Goal: Check status: Check status

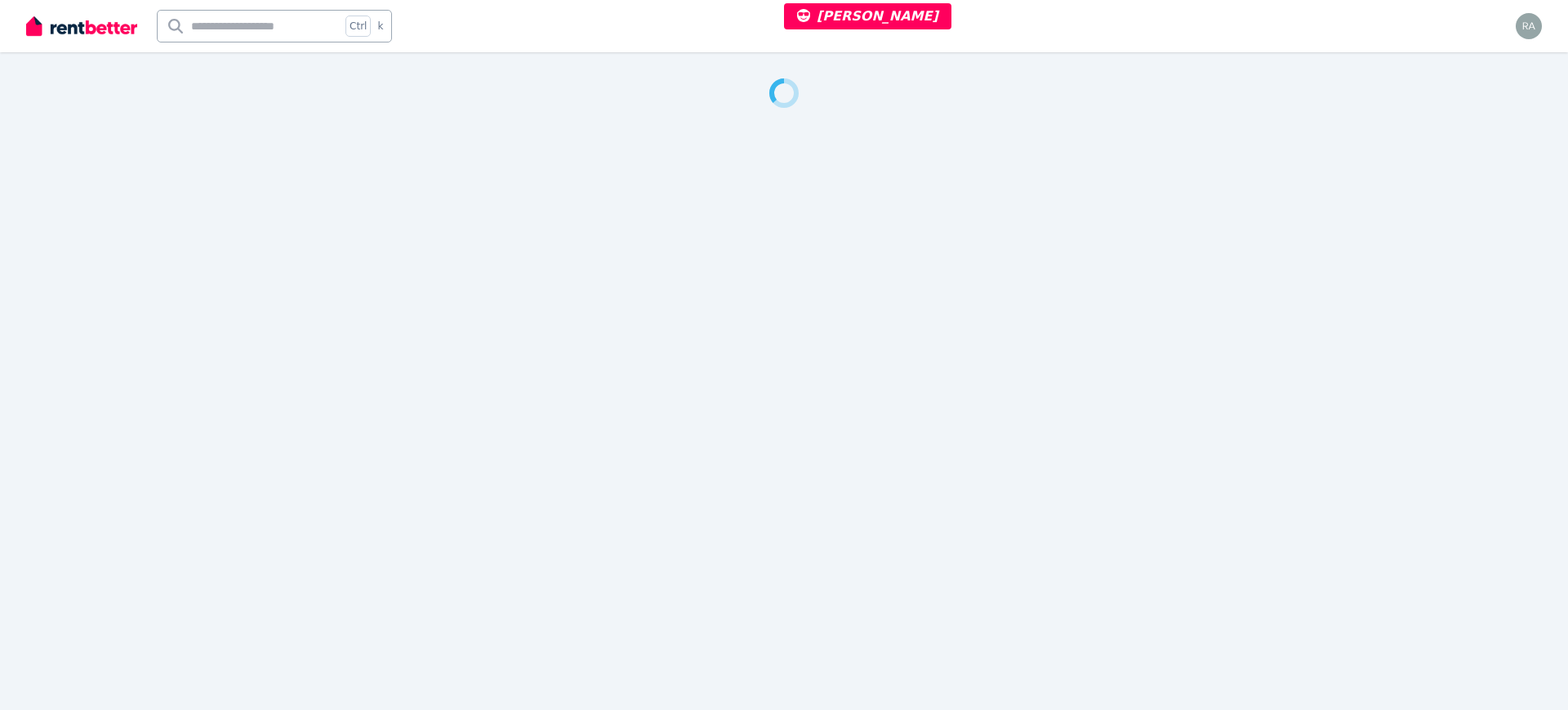
select select "***"
select select "**********"
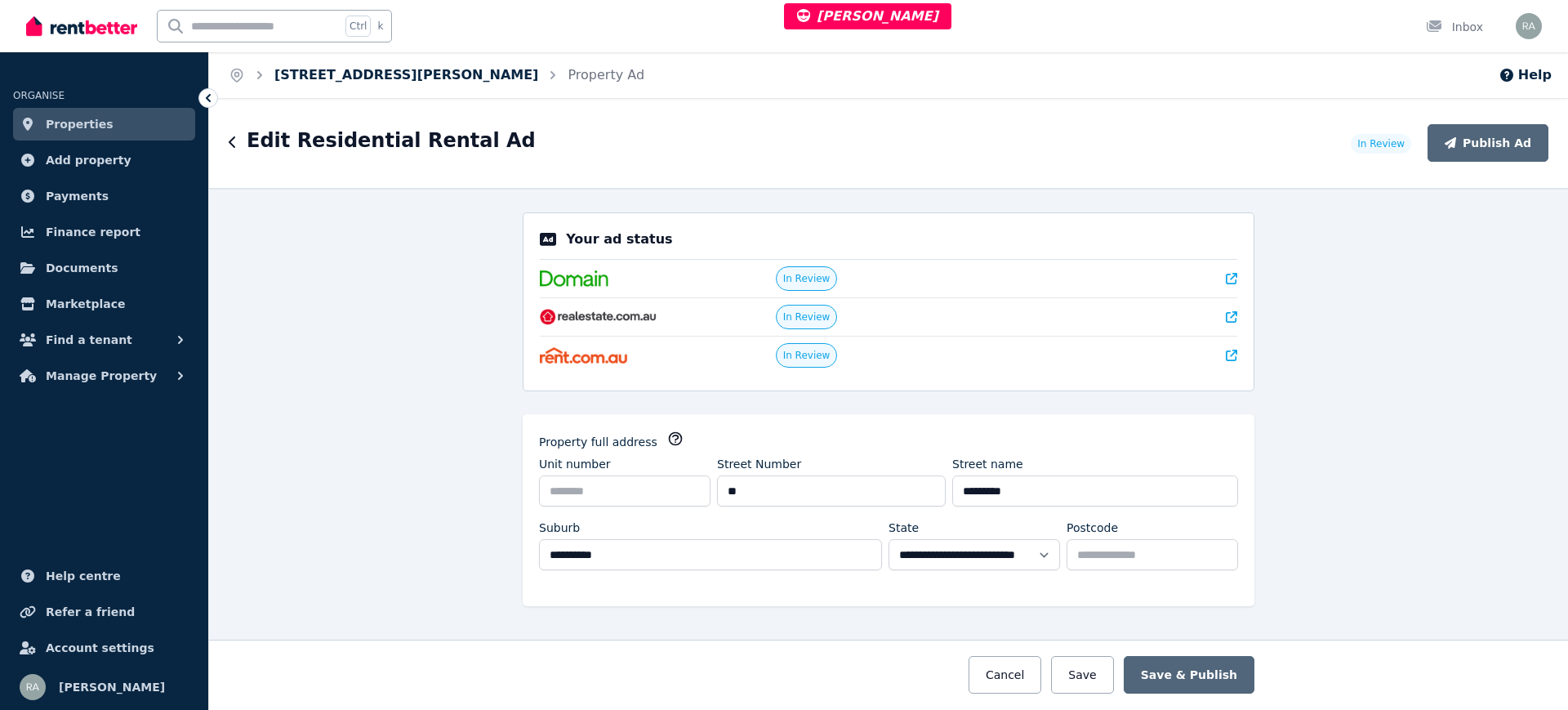
click at [370, 71] on link "39 Howitt St, North Ward" at bounding box center [407, 75] width 264 height 16
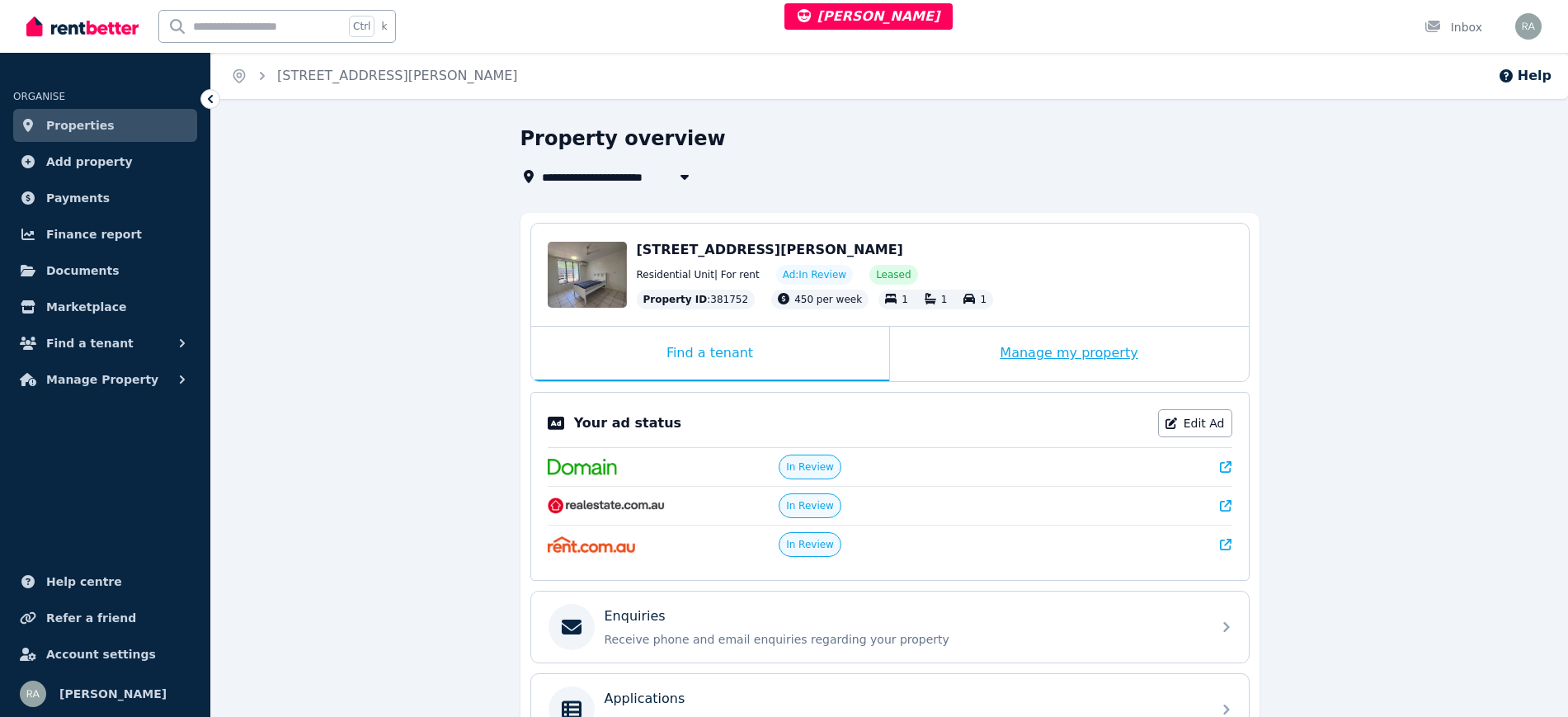
click at [1010, 359] on div "Manage my property" at bounding box center [1069, 354] width 359 height 55
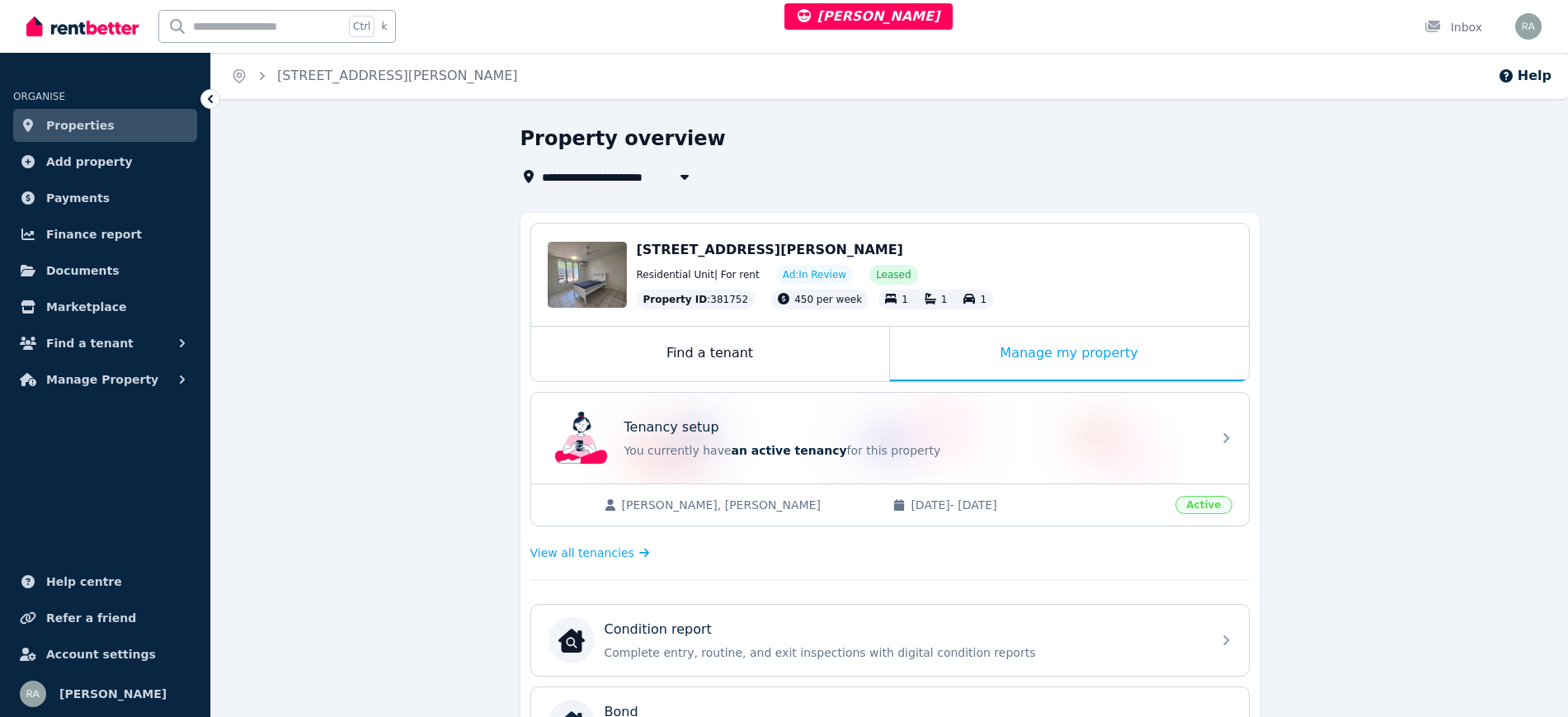
scroll to position [527, 0]
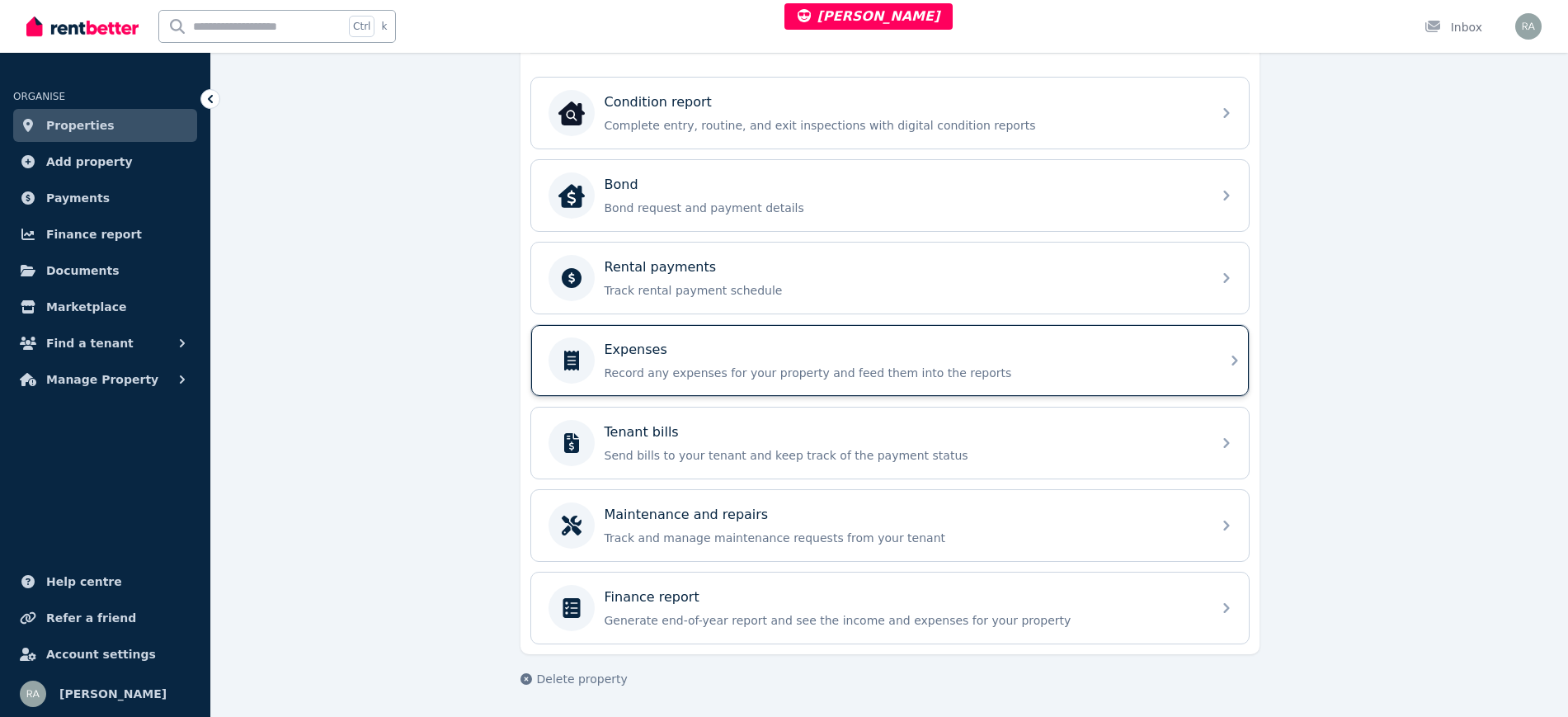
click at [962, 348] on div "Expenses" at bounding box center [903, 350] width 598 height 20
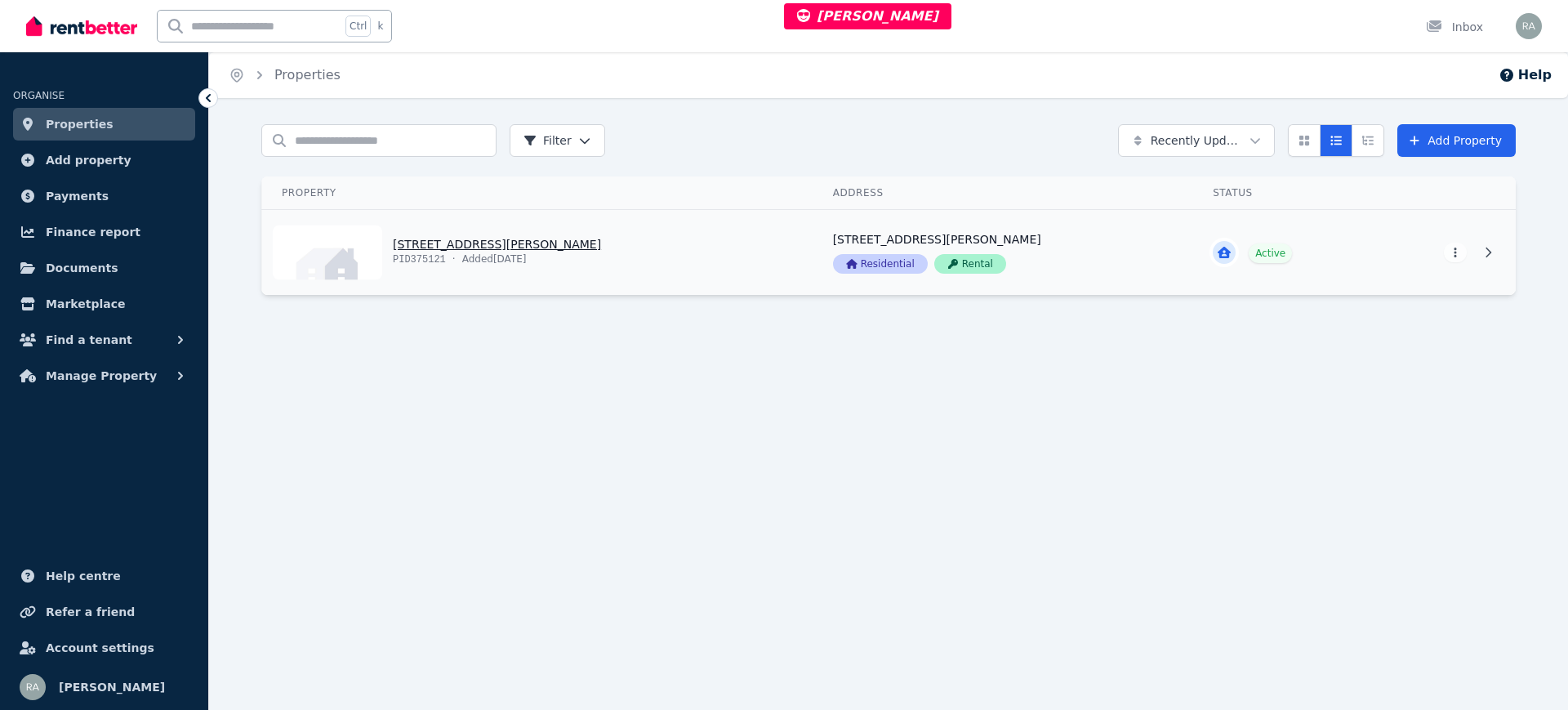
click at [606, 256] on link "View property details" at bounding box center [537, 252] width 551 height 85
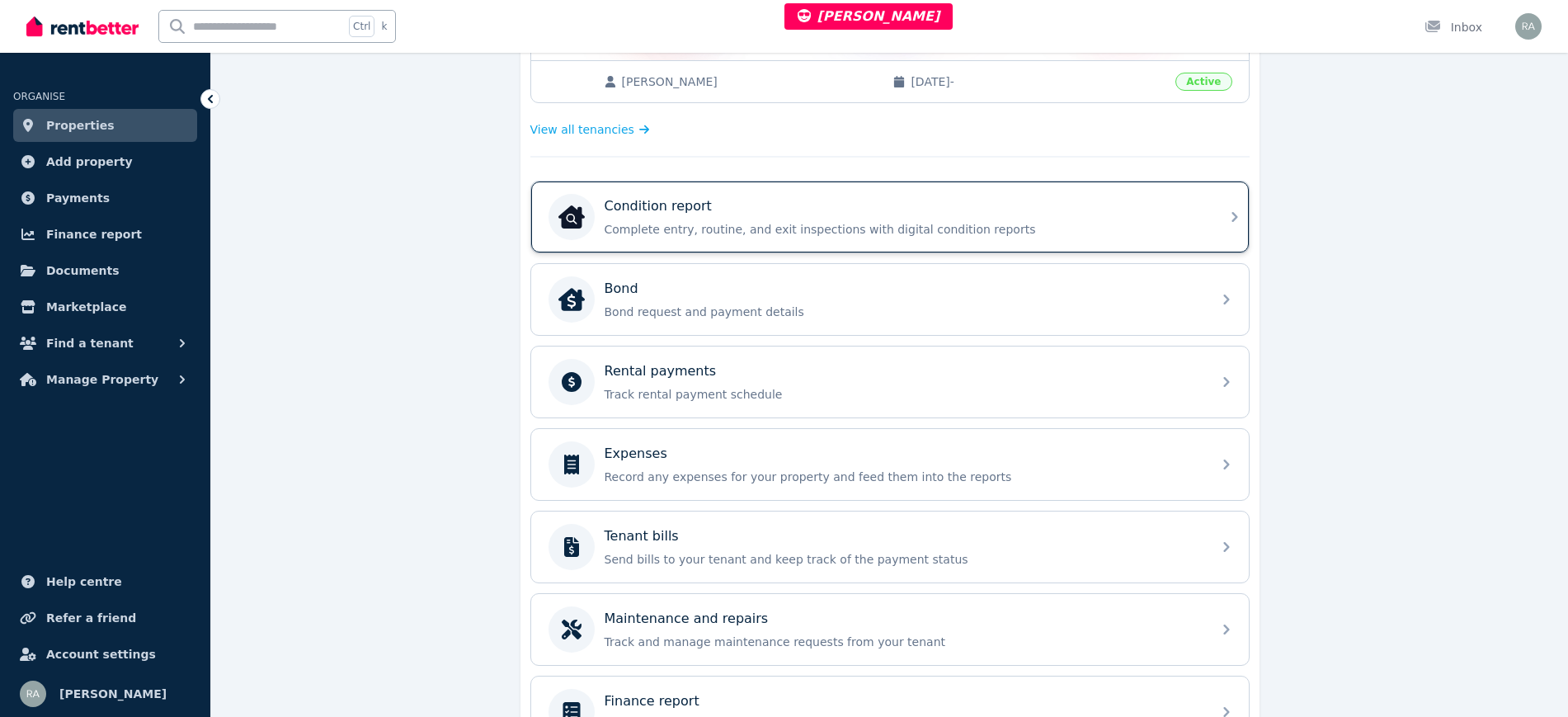
scroll to position [515, 0]
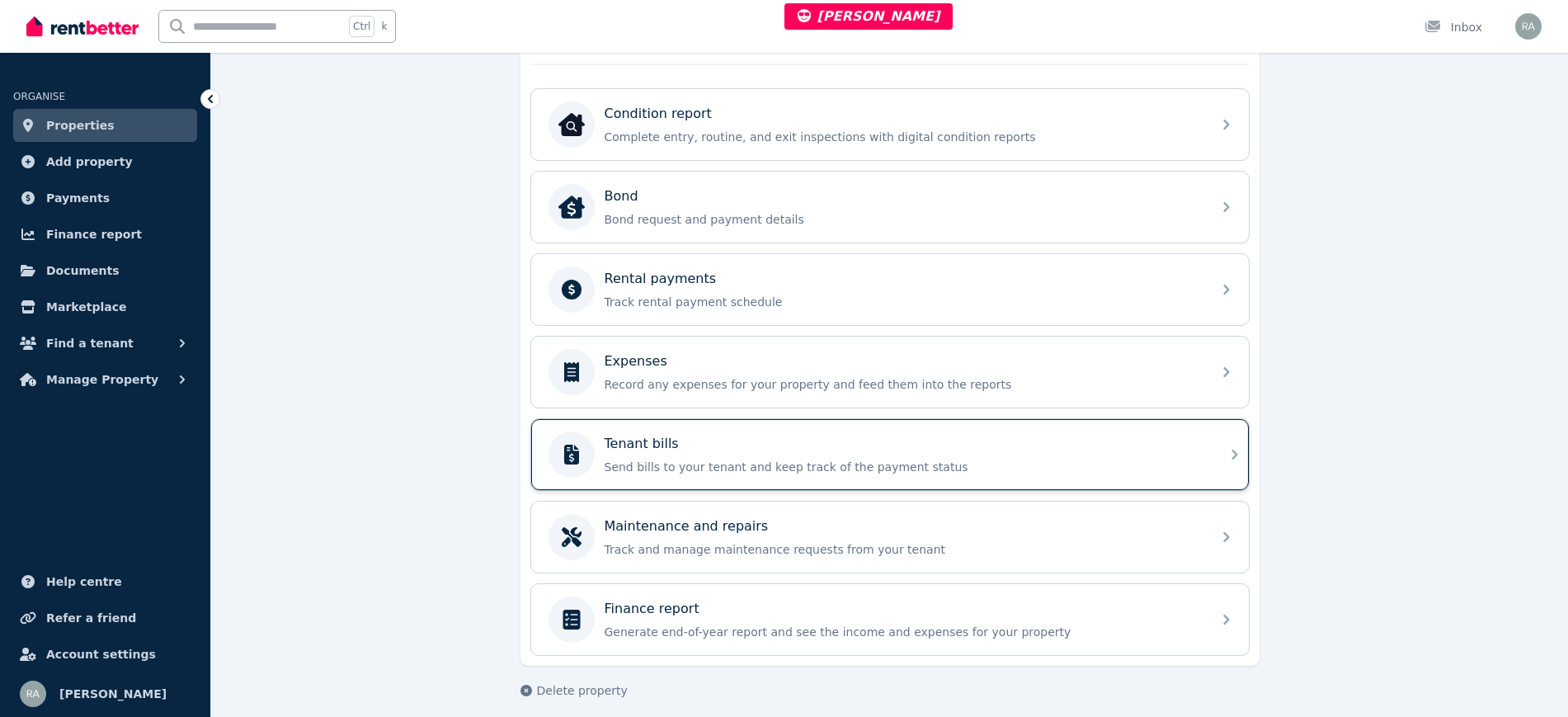
click at [837, 454] on div "Tenant bills Send bills to your tenant and keep track of the payment status" at bounding box center [903, 453] width 598 height 41
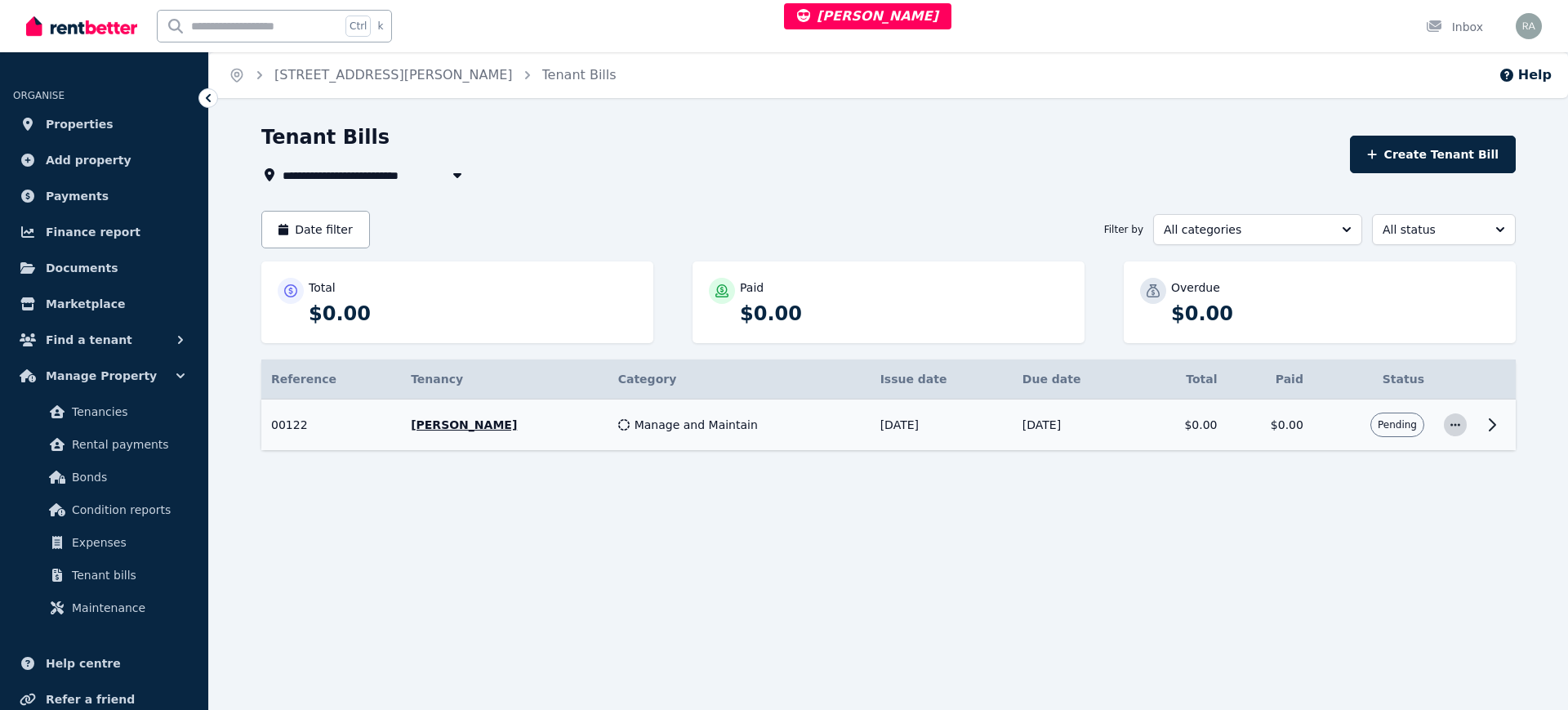
click at [1452, 429] on icon "button" at bounding box center [1455, 425] width 13 height 12
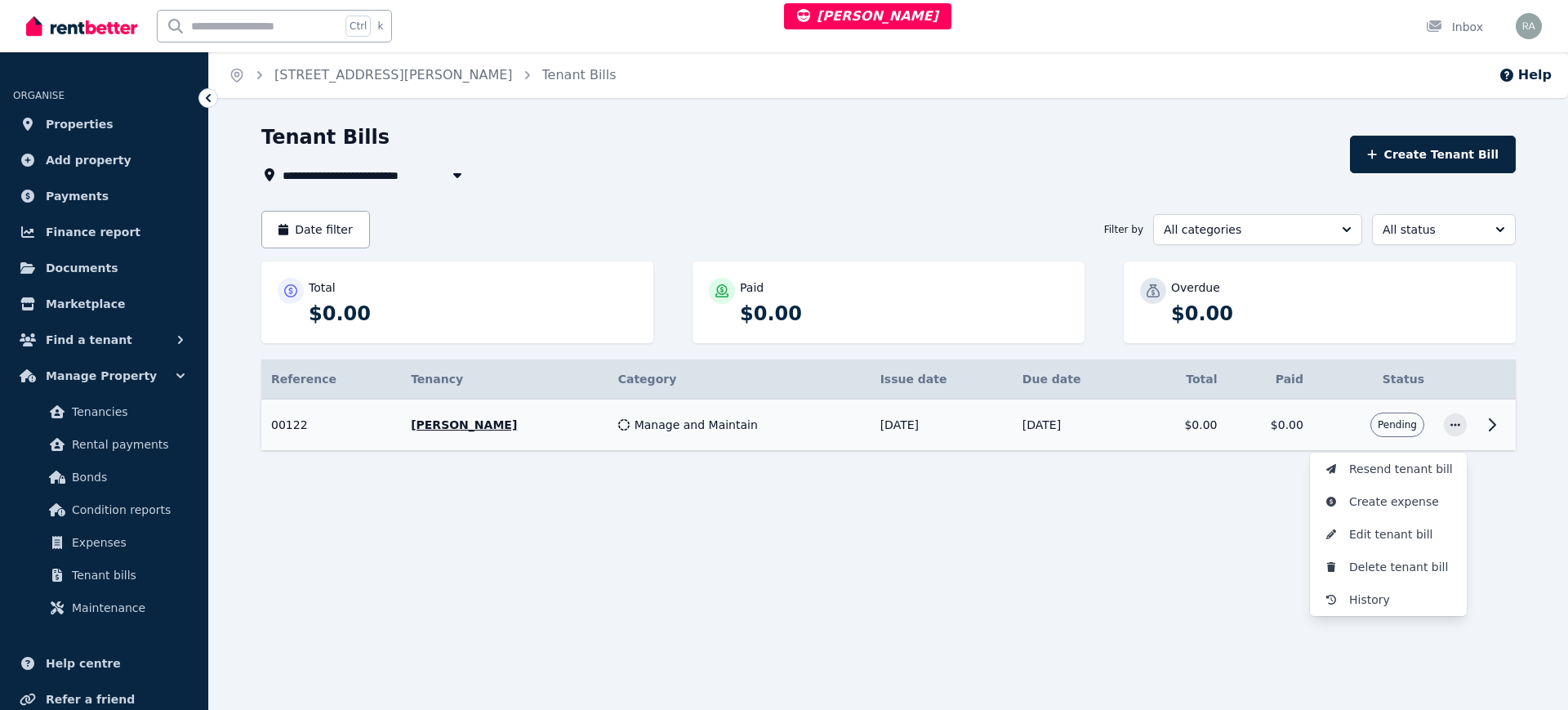
click at [1485, 420] on icon at bounding box center [1492, 424] width 20 height 20
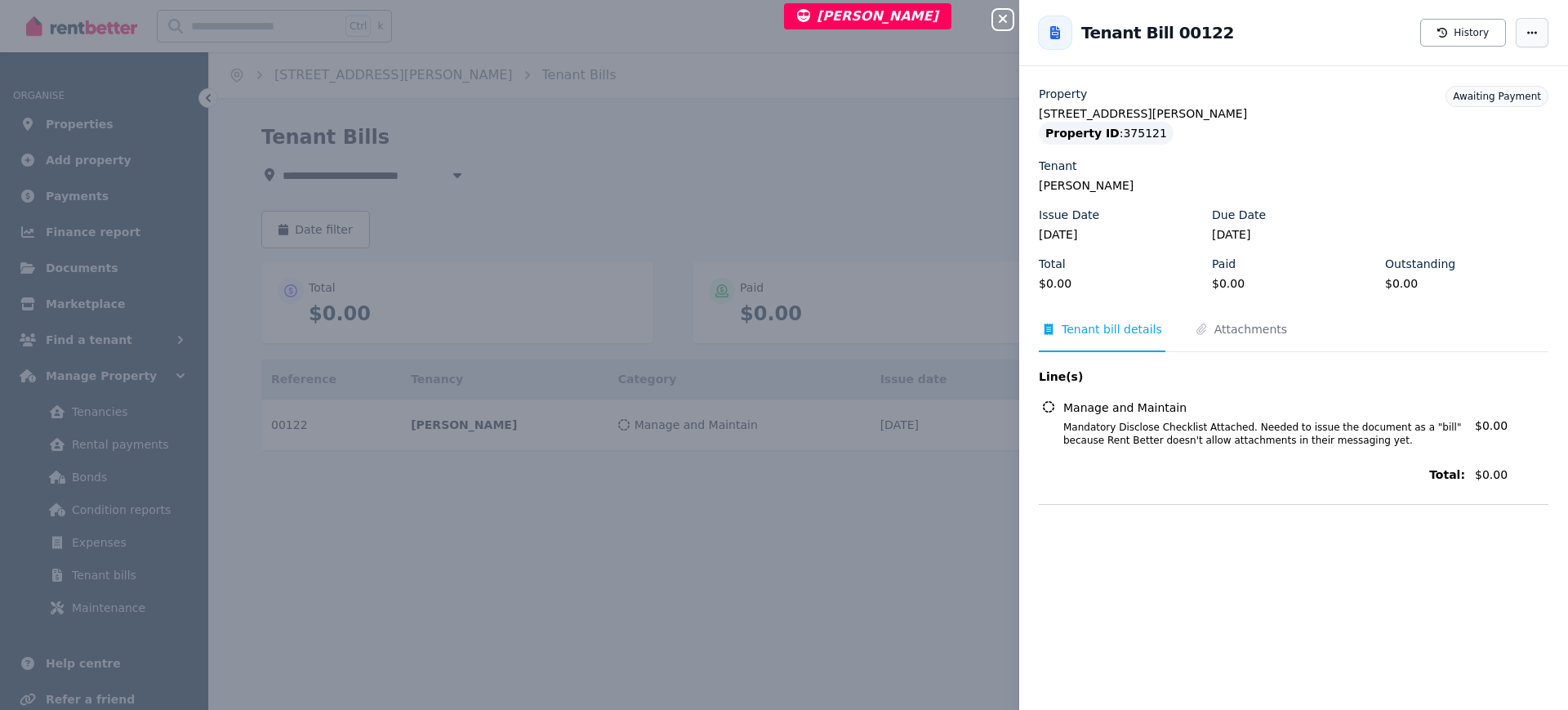
click at [1532, 32] on span "button" at bounding box center [1532, 32] width 32 height 30
click at [1449, 151] on span "Edit tenant bill" at bounding box center [1482, 146] width 104 height 20
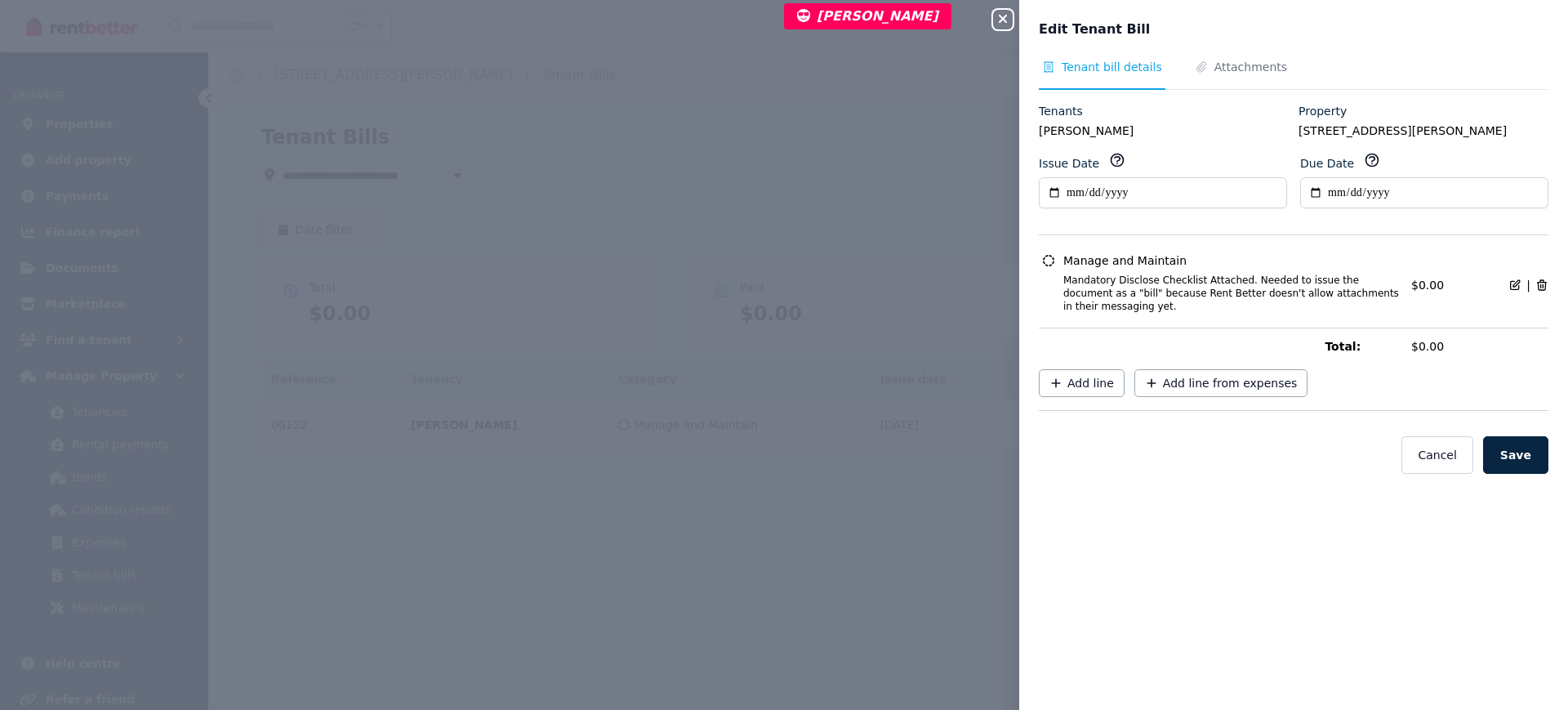
click at [999, 15] on icon "button" at bounding box center [1003, 18] width 20 height 13
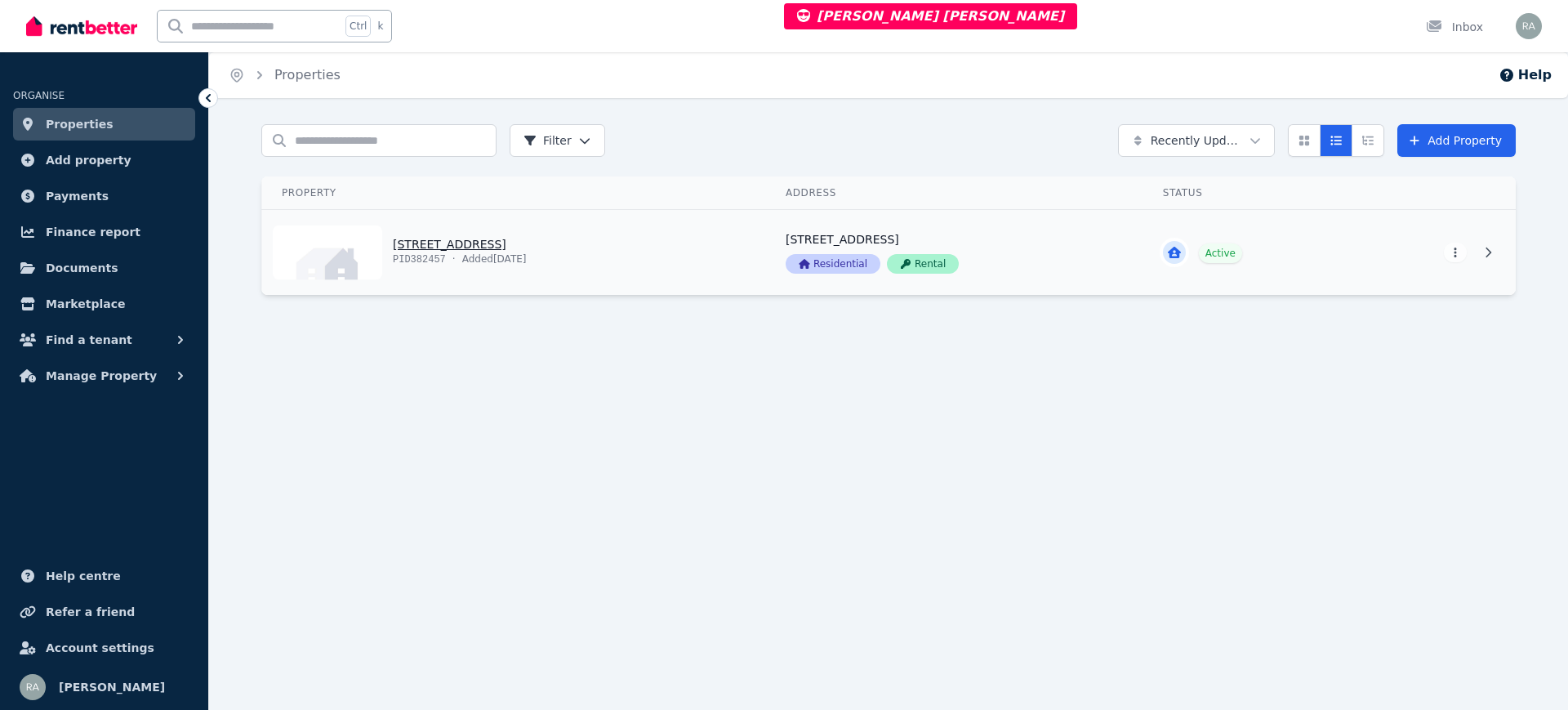
click at [665, 257] on link "View property details" at bounding box center [514, 252] width 504 height 85
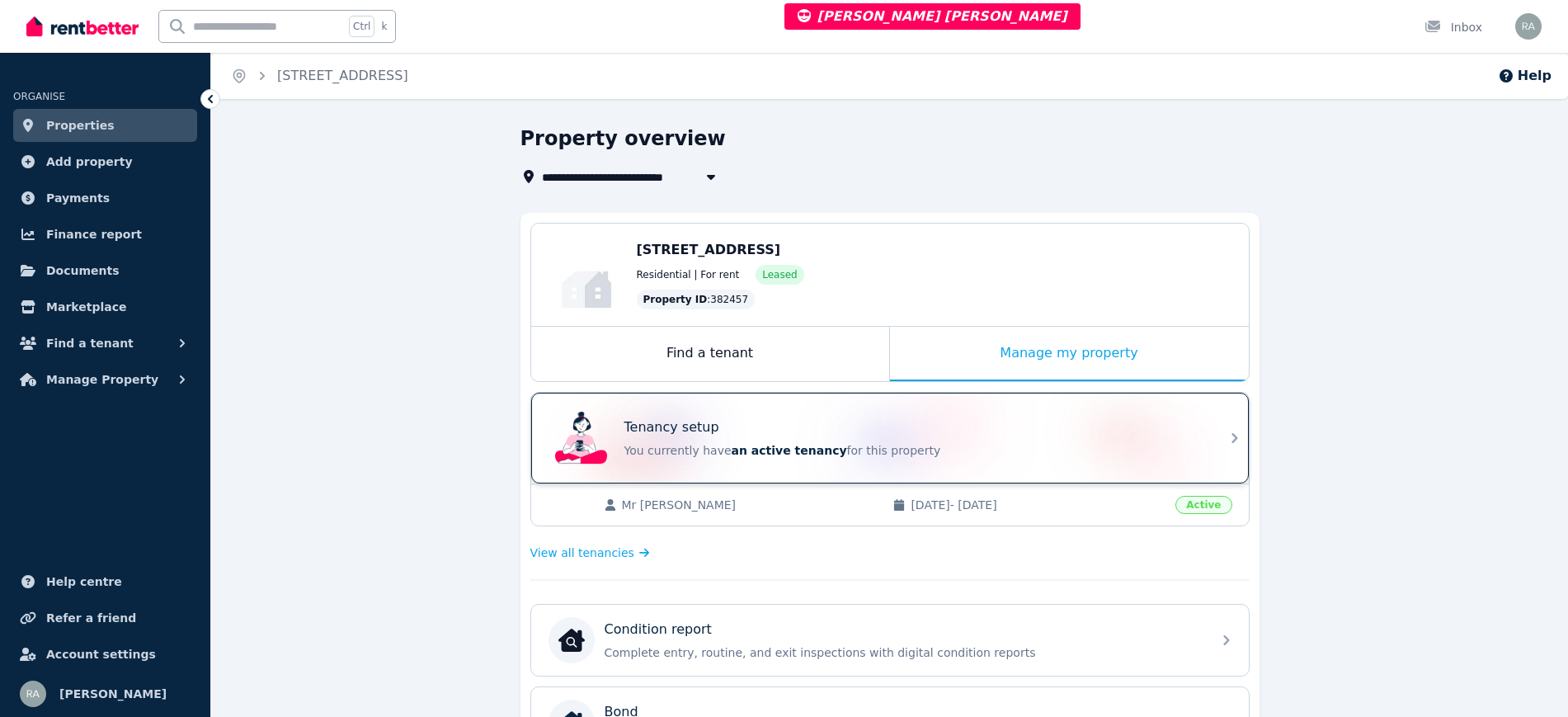
click at [997, 450] on p "You currently have an active tenancy for this property" at bounding box center [913, 450] width 578 height 17
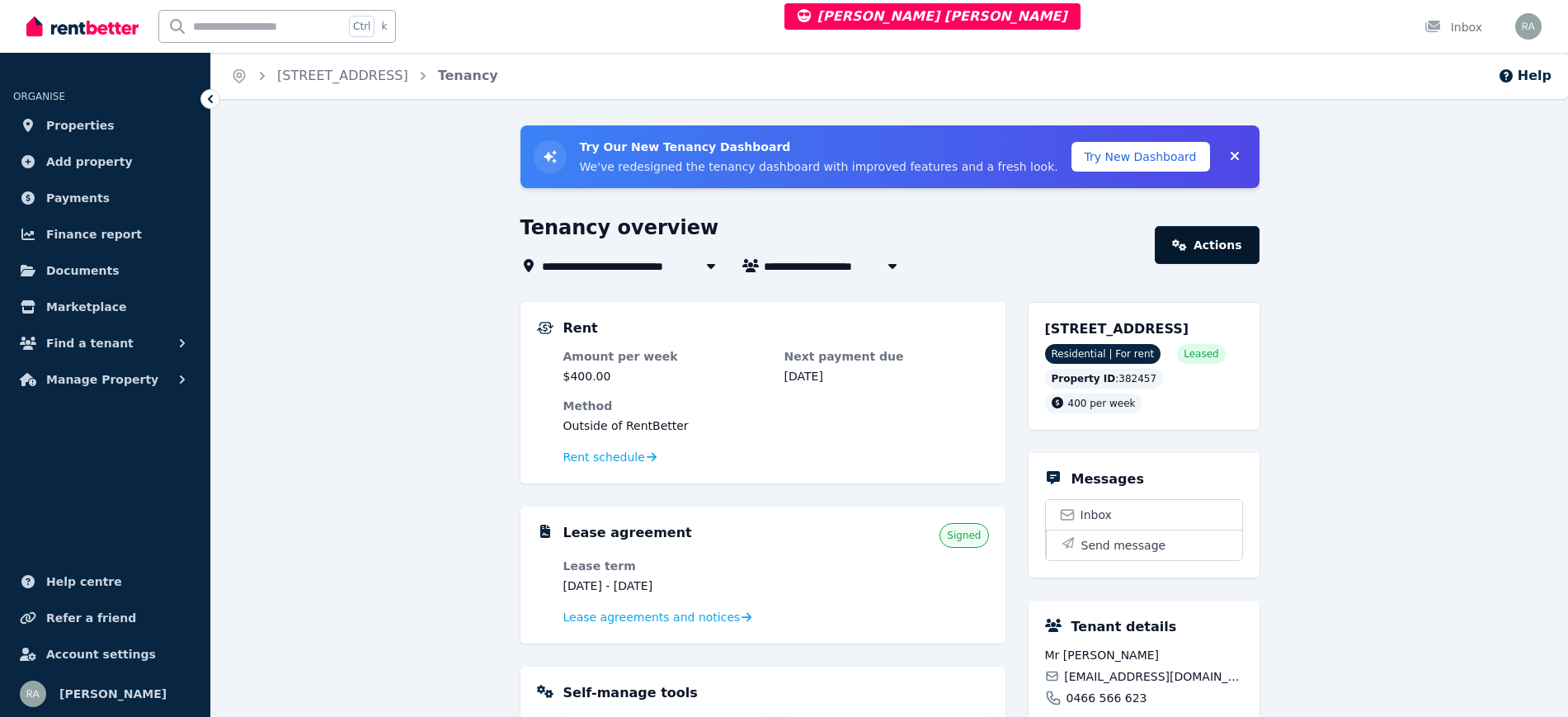
click at [1202, 245] on link "Actions" at bounding box center [1206, 245] width 104 height 38
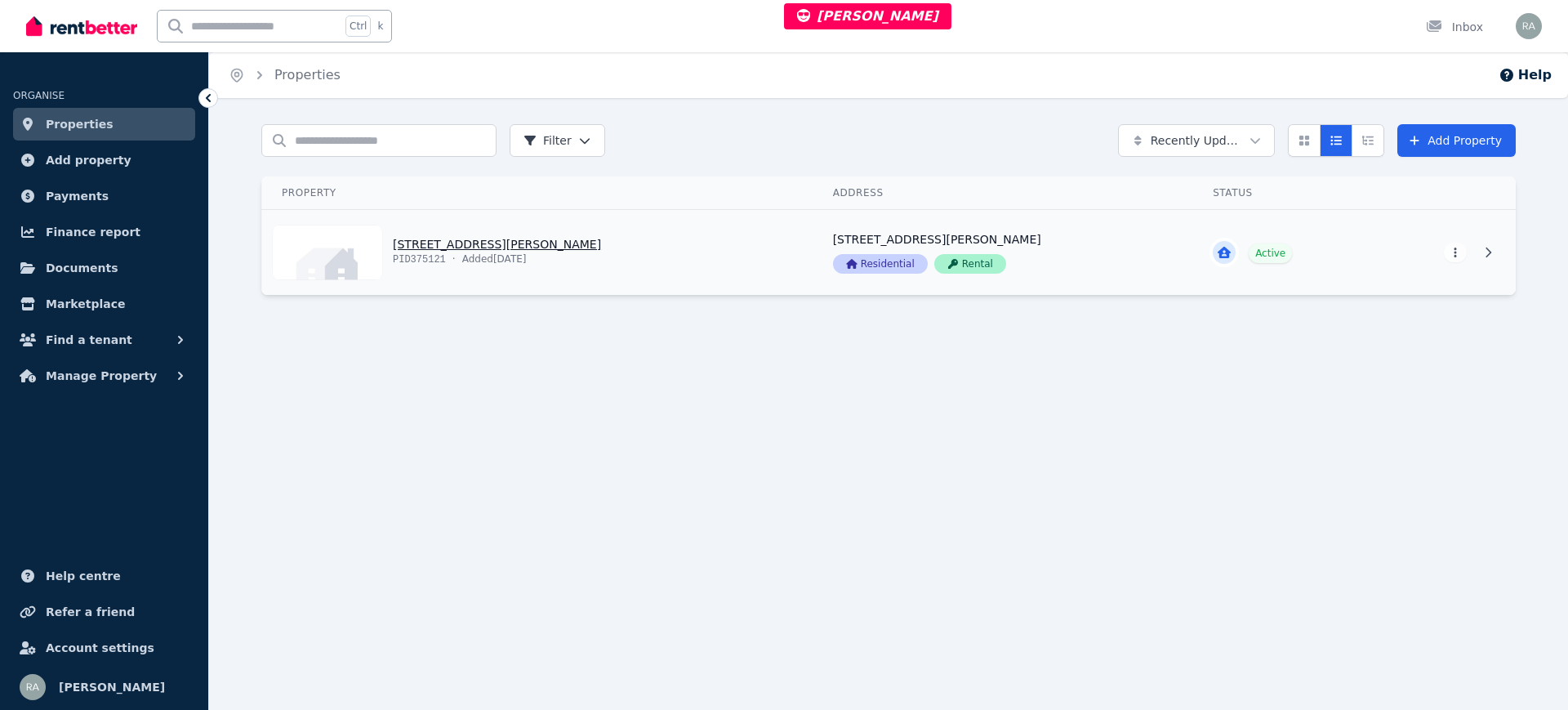
click at [679, 254] on link "View property details" at bounding box center [537, 252] width 551 height 85
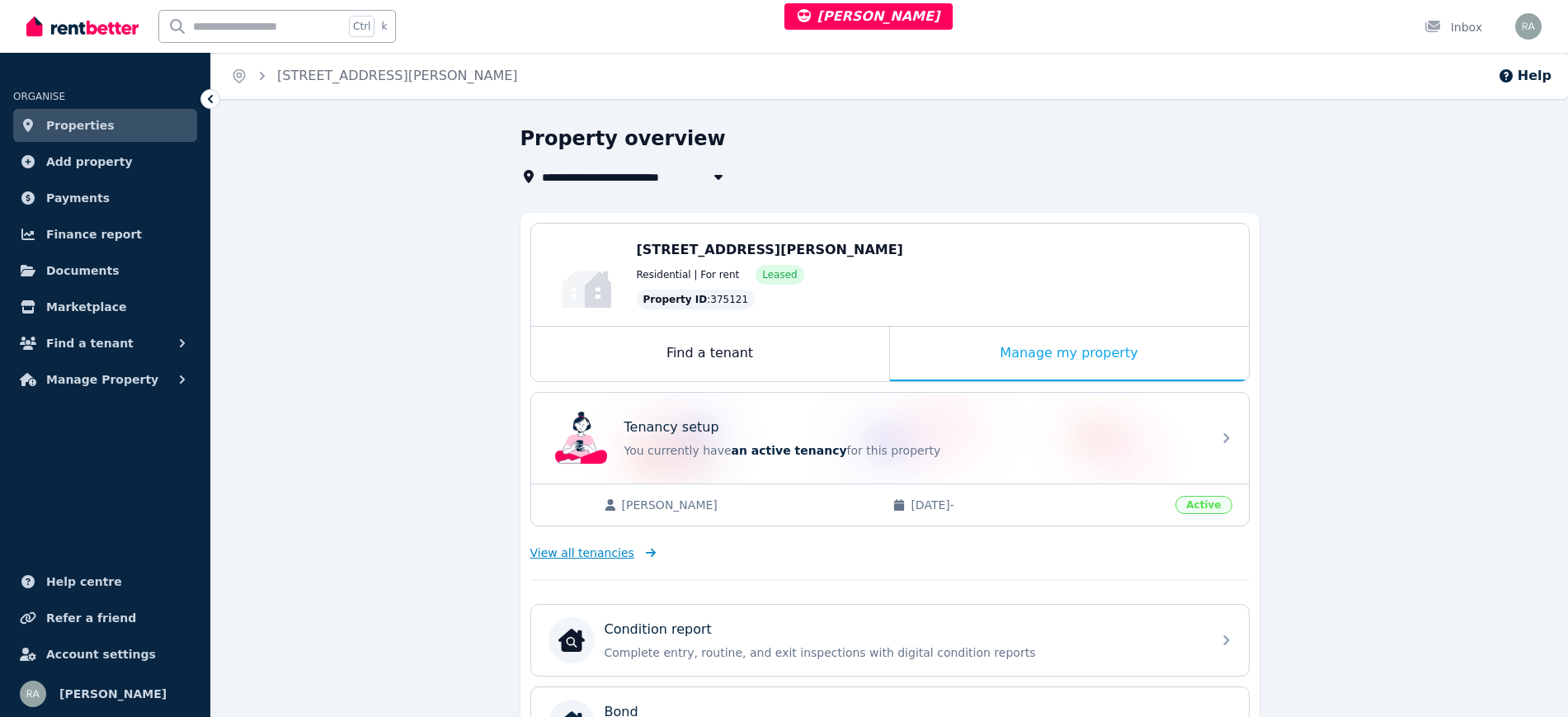
click at [596, 545] on span "View all tenancies" at bounding box center [582, 553] width 104 height 17
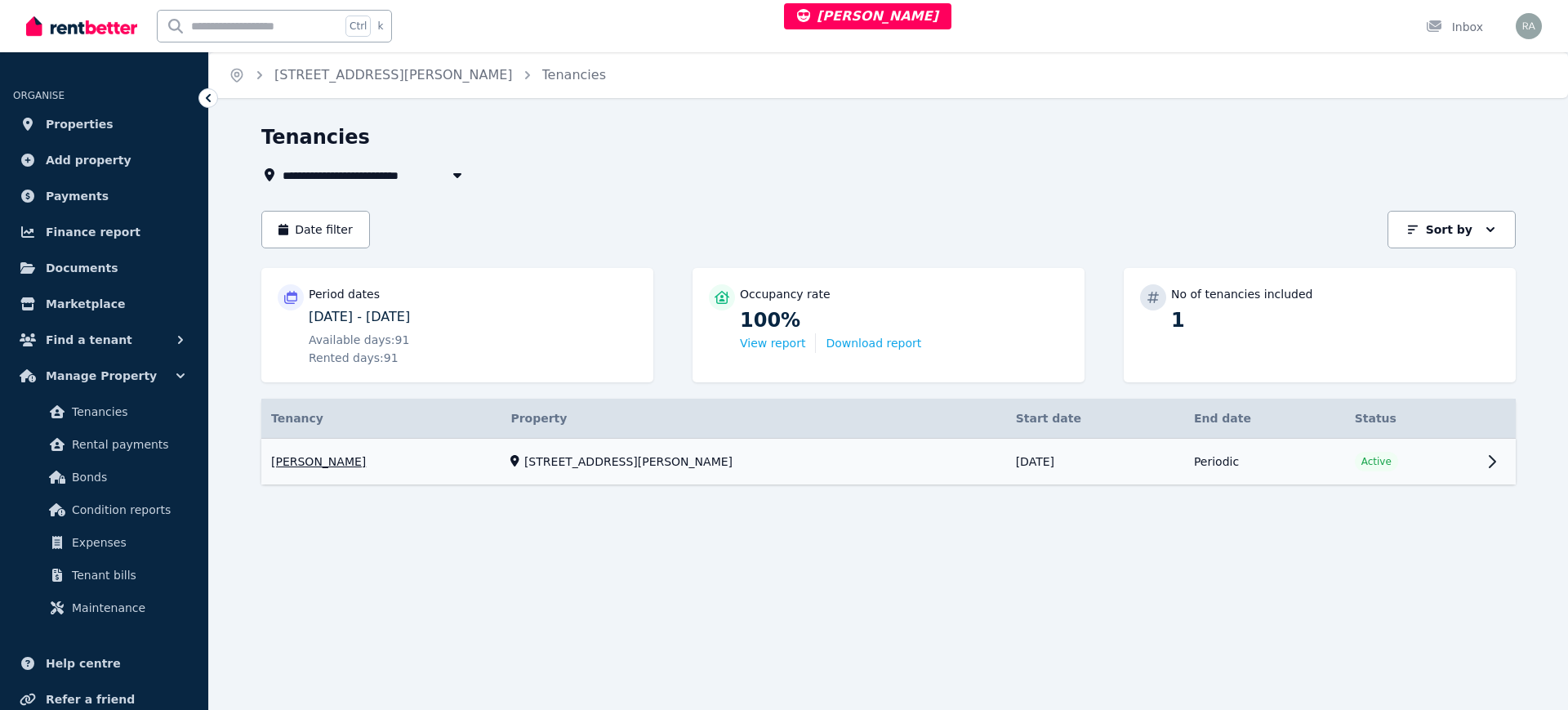
click at [855, 446] on link "View property details" at bounding box center [888, 461] width 1254 height 46
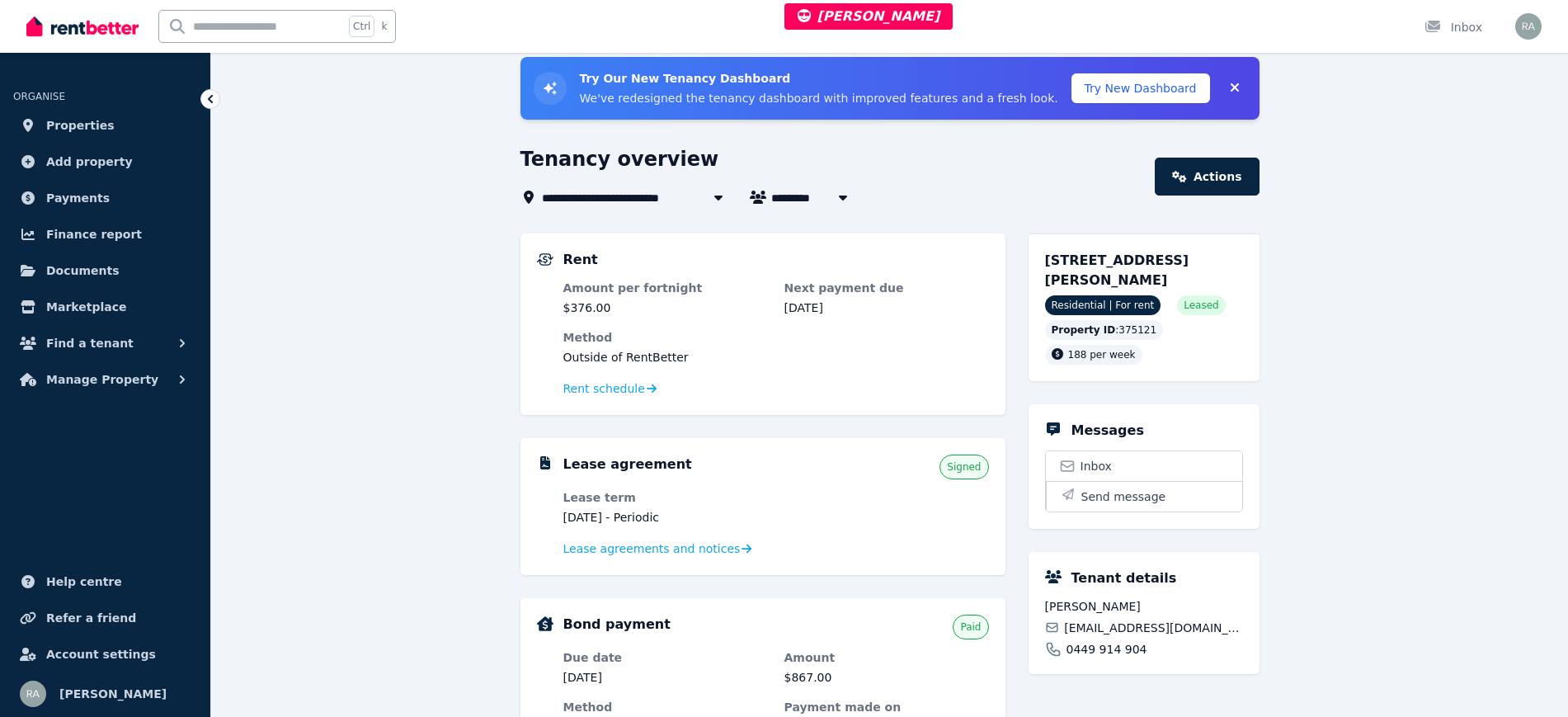
scroll to position [103, 0]
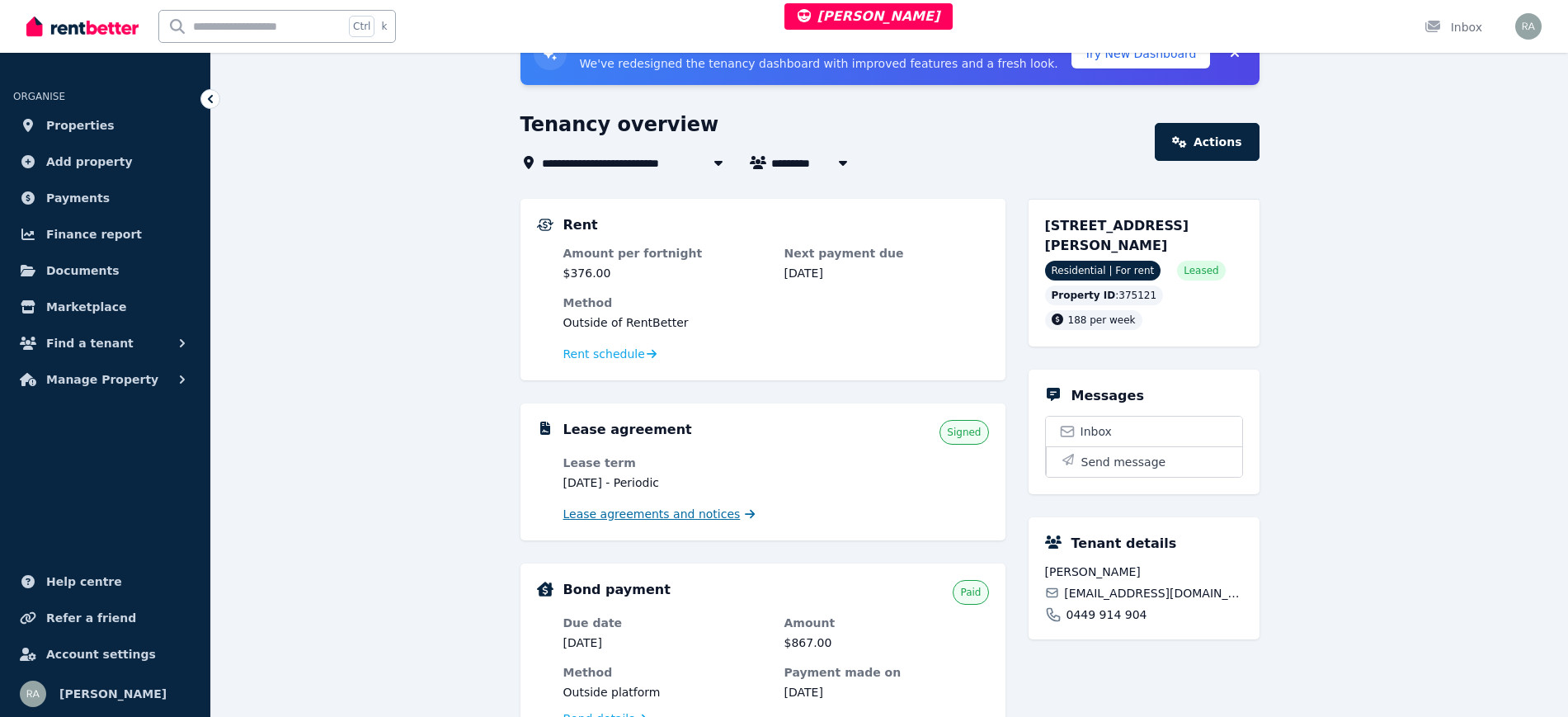
click at [666, 514] on span "Lease agreements and notices" at bounding box center [652, 514] width 177 height 17
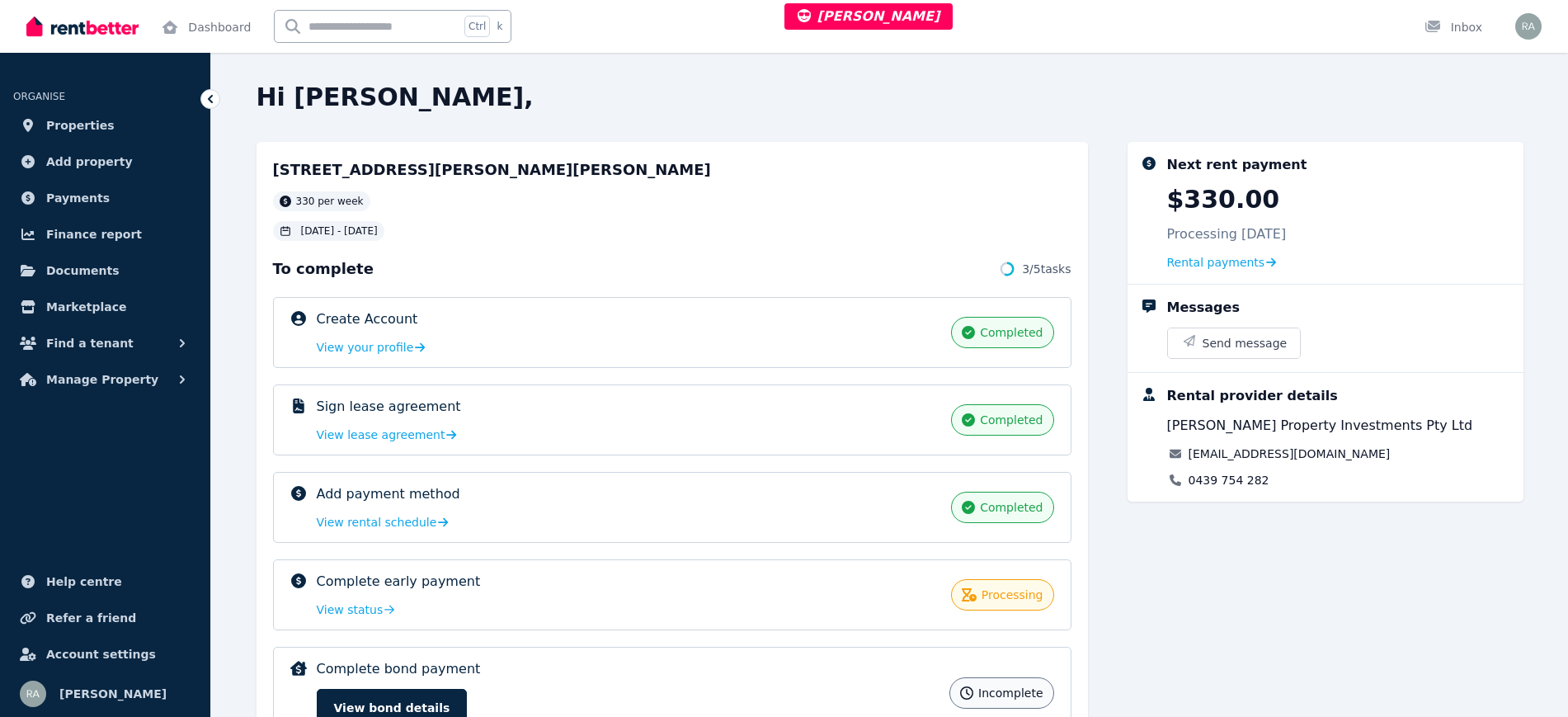
scroll to position [85, 0]
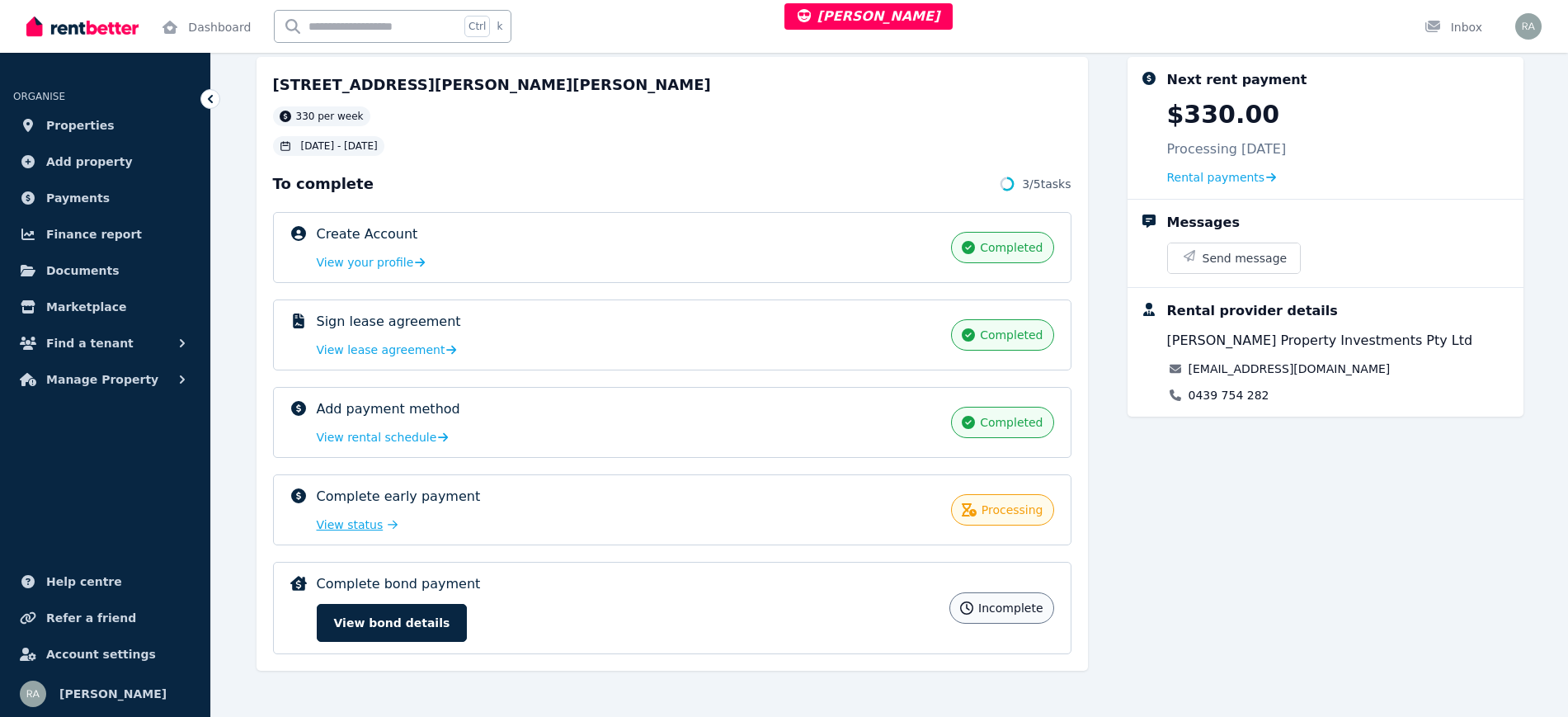
click at [360, 523] on span "View status" at bounding box center [350, 524] width 67 height 17
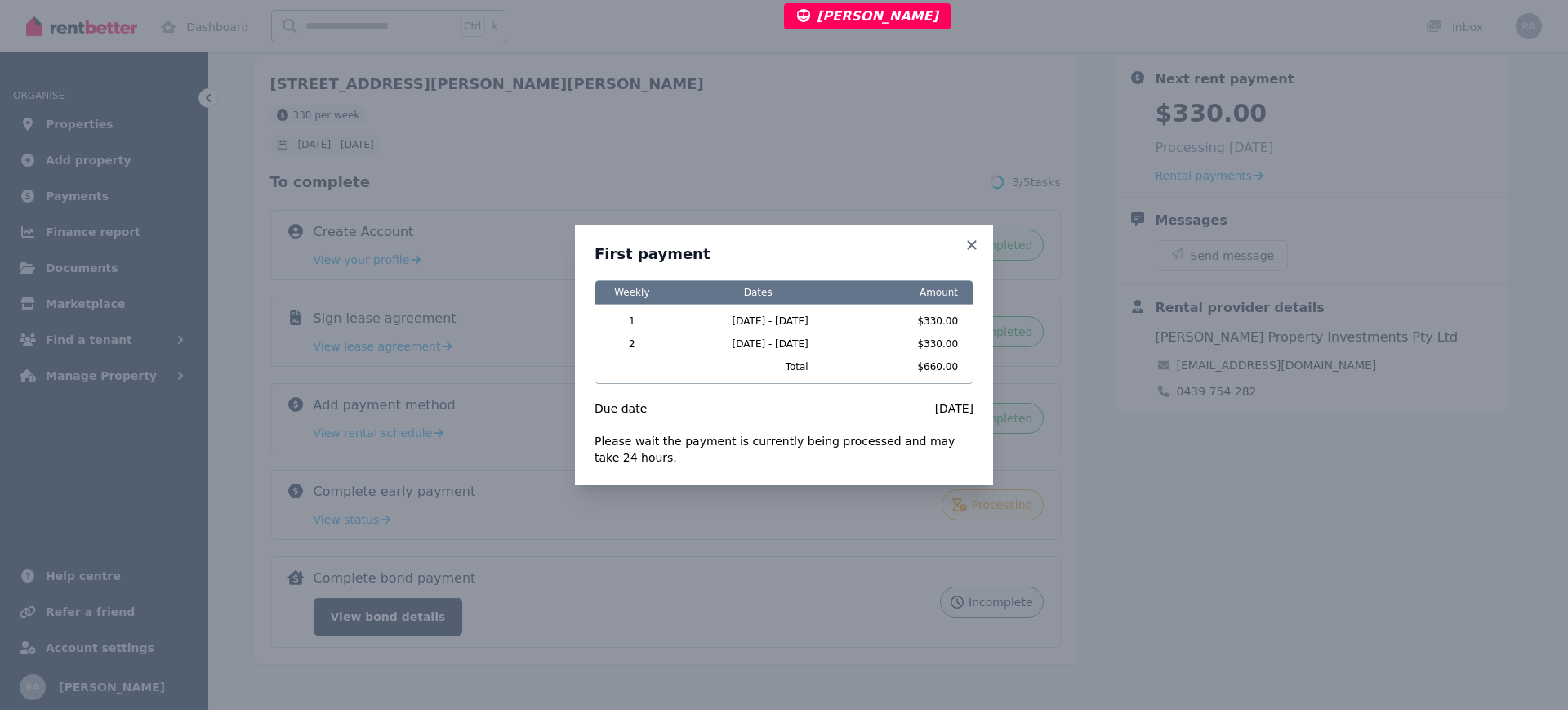
click at [936, 120] on div "First payment Weekly Dates Amount 1 15/09/2025 - 21/09/2025 $330.00 2 22/09/202…" at bounding box center [784, 355] width 1568 height 710
click at [972, 248] on icon at bounding box center [972, 244] width 17 height 15
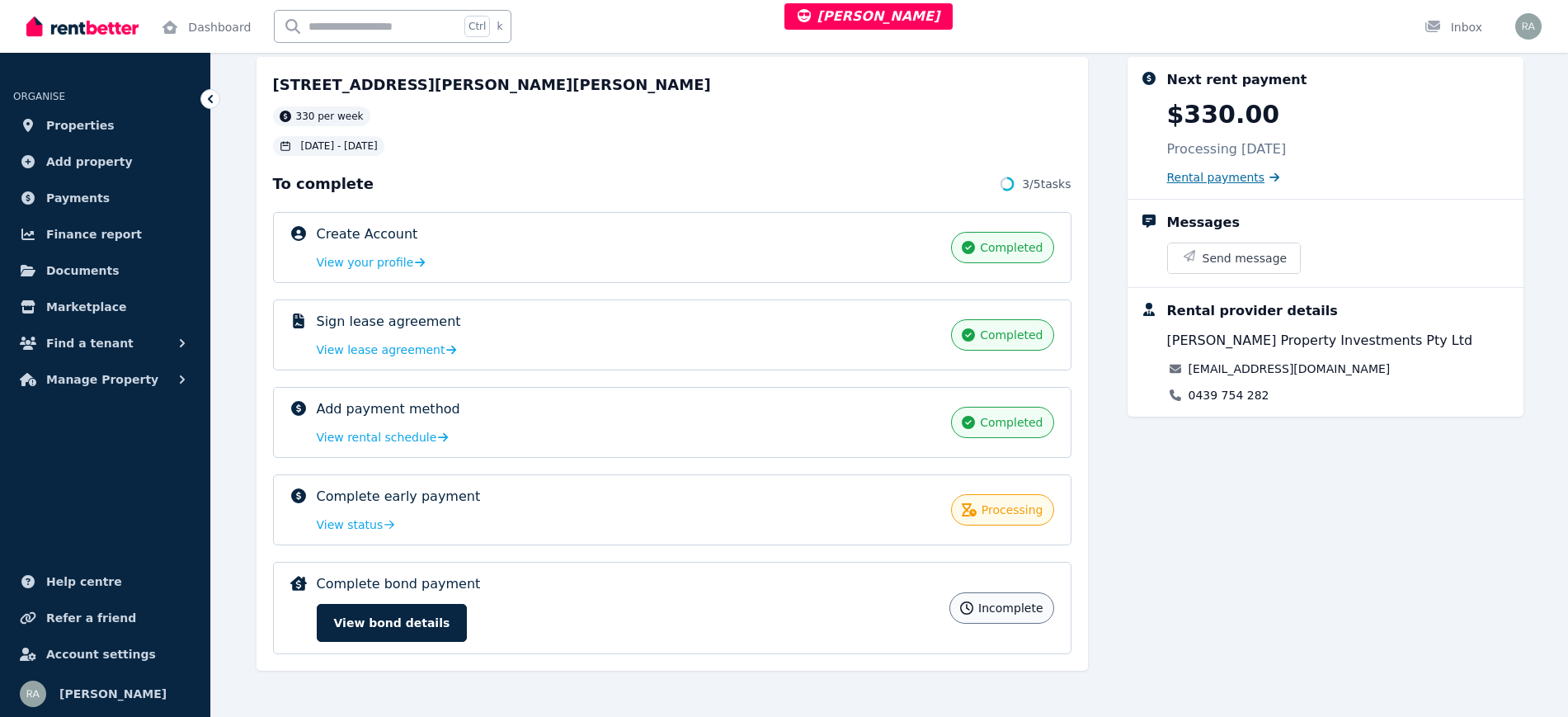
click at [1212, 184] on span "Rental payments" at bounding box center [1216, 177] width 98 height 17
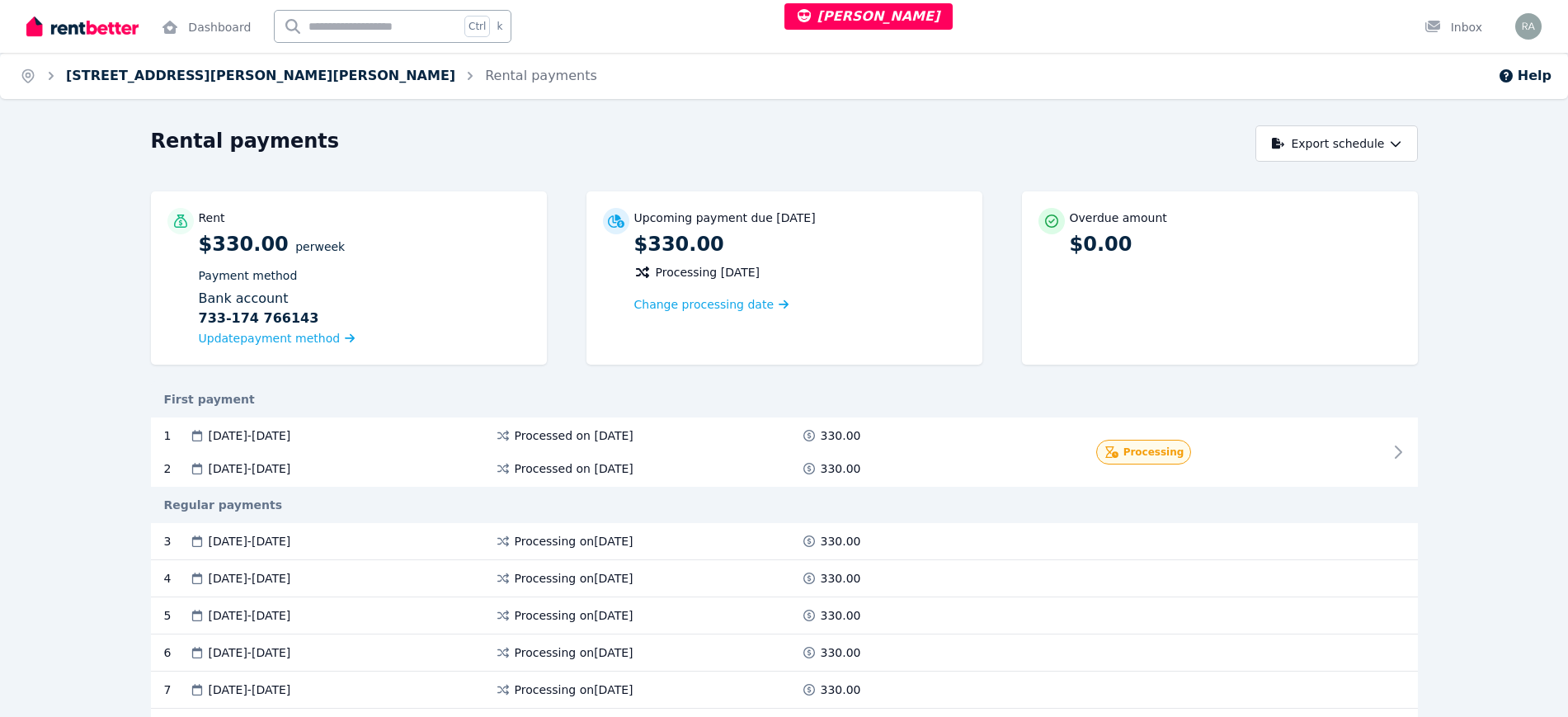
click at [196, 71] on link "[STREET_ADDRESS][PERSON_NAME][PERSON_NAME]" at bounding box center [261, 76] width 390 height 16
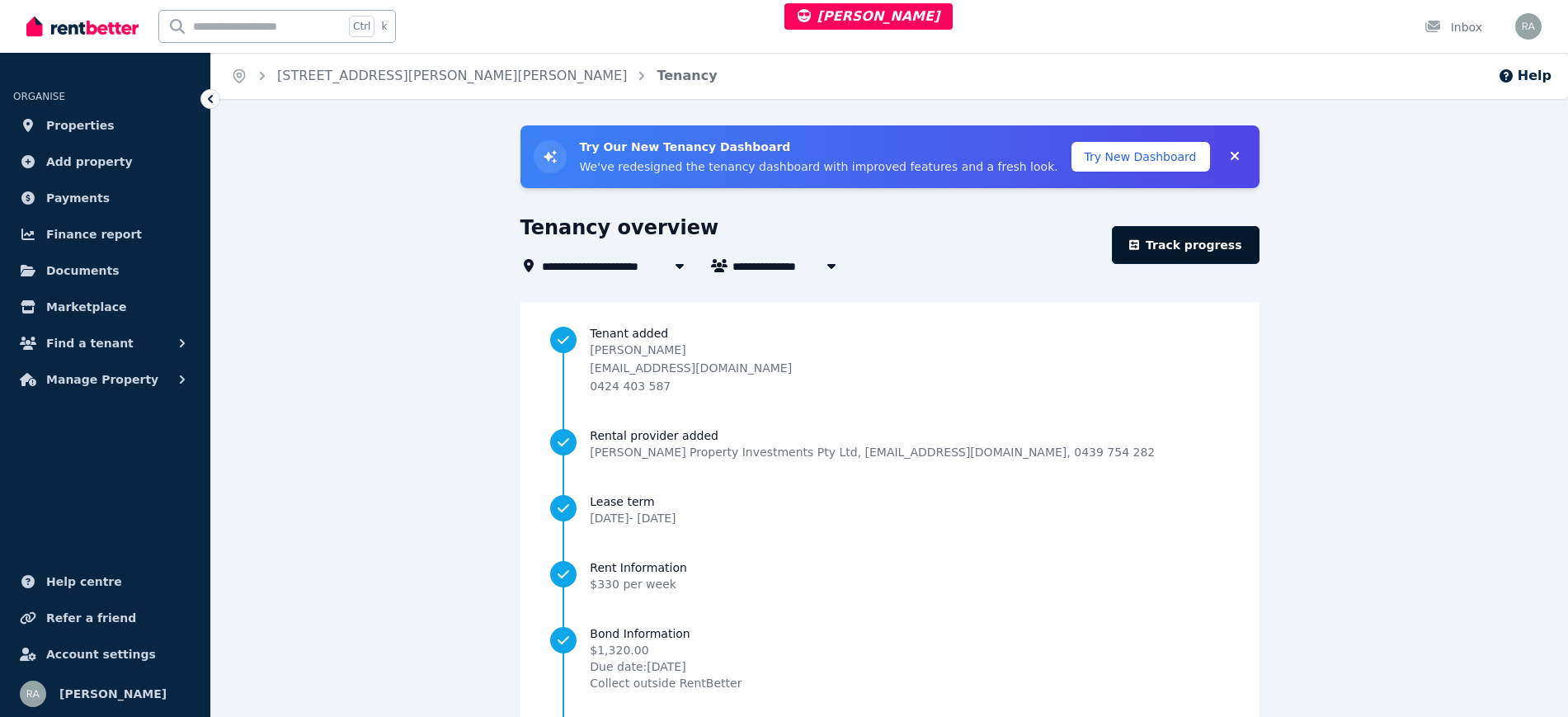
click at [1173, 252] on link "Track progress" at bounding box center [1185, 245] width 147 height 38
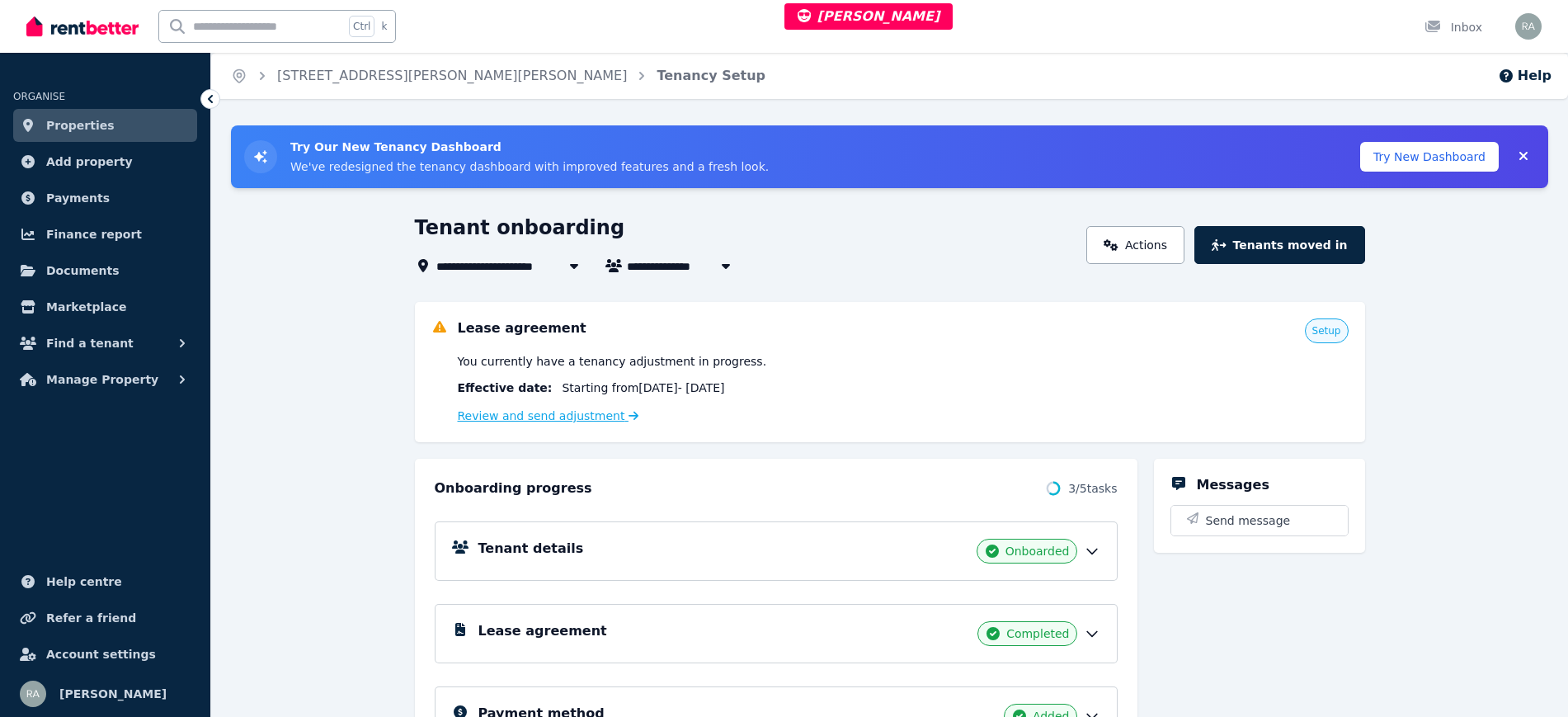
click at [553, 421] on link "Review and send adjustment" at bounding box center [548, 415] width 182 height 13
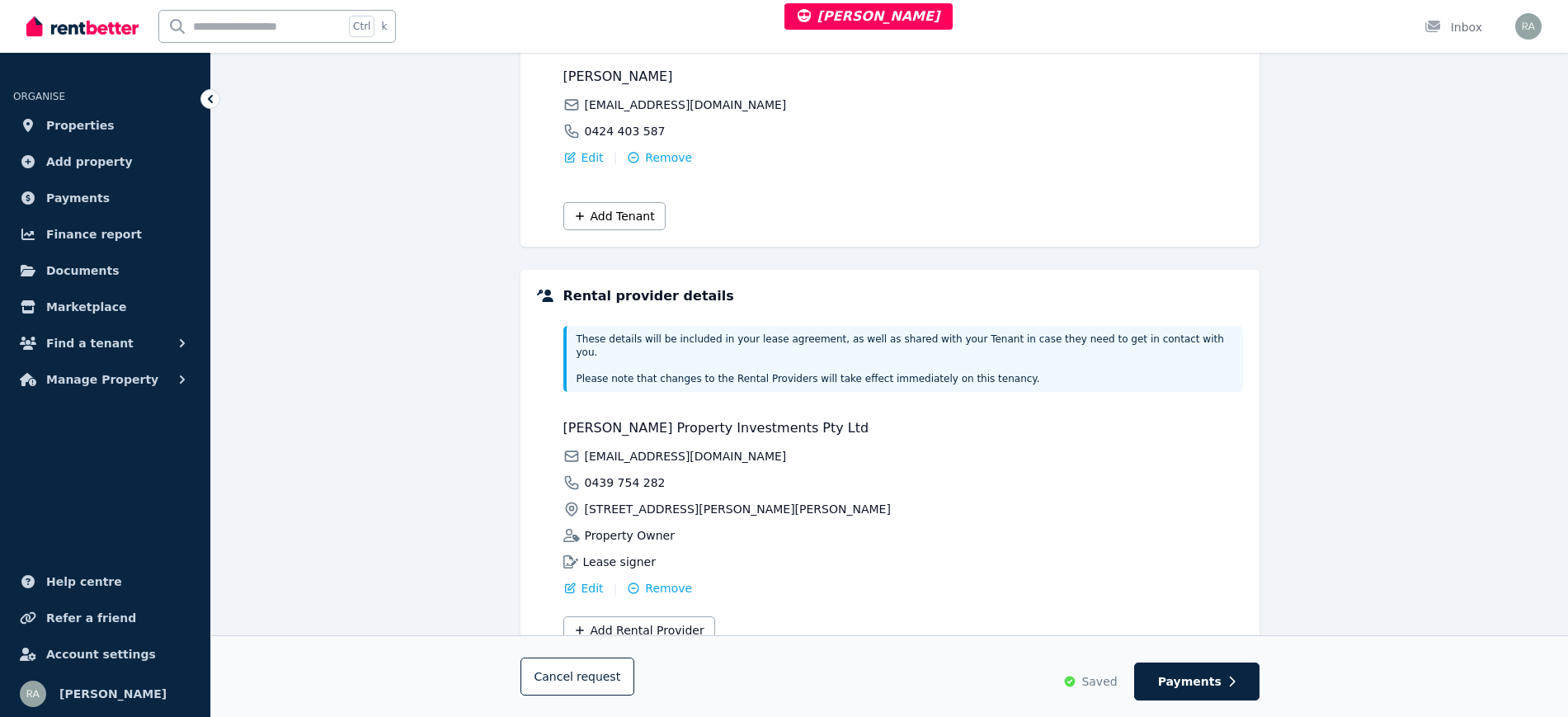
scroll to position [298, 0]
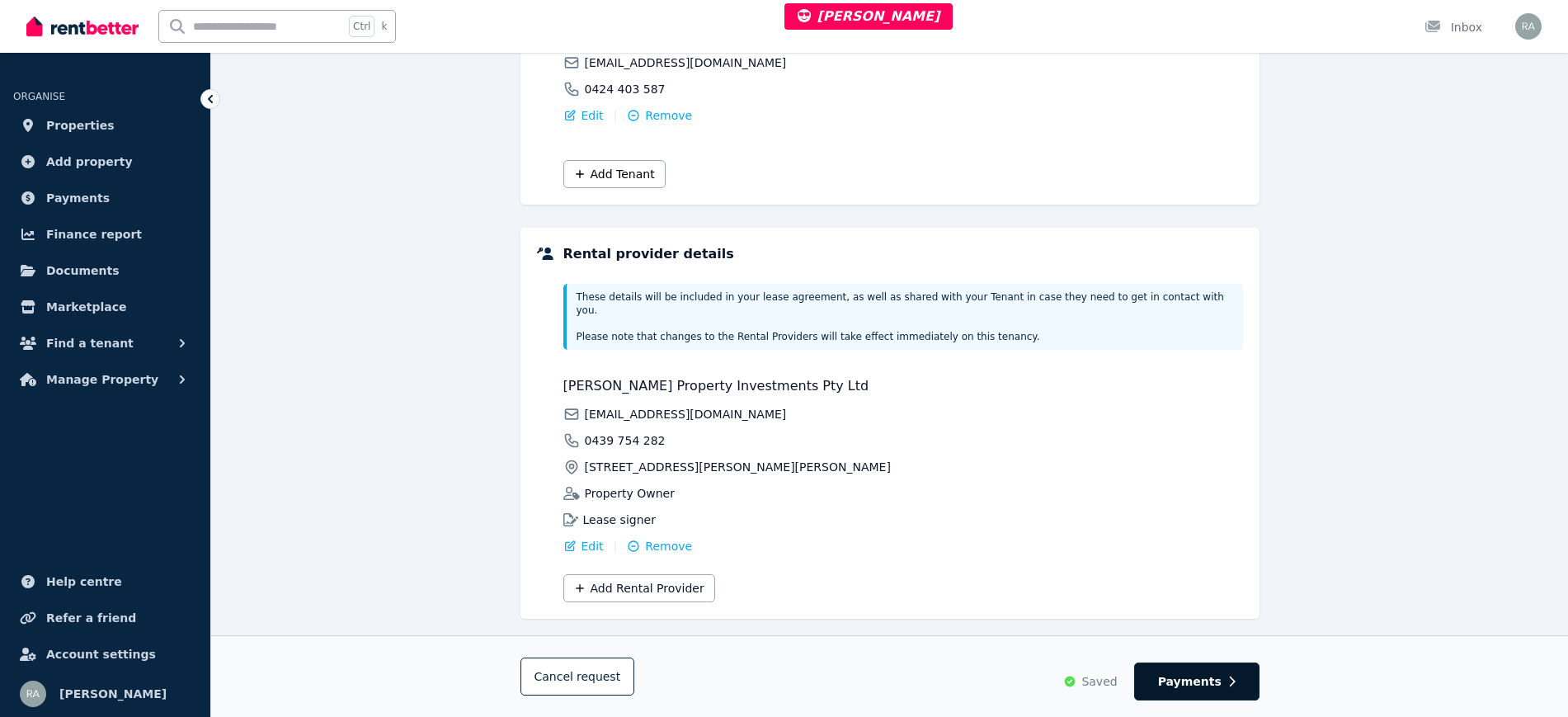
click at [1207, 679] on span "Payments" at bounding box center [1190, 681] width 64 height 17
select select "**********"
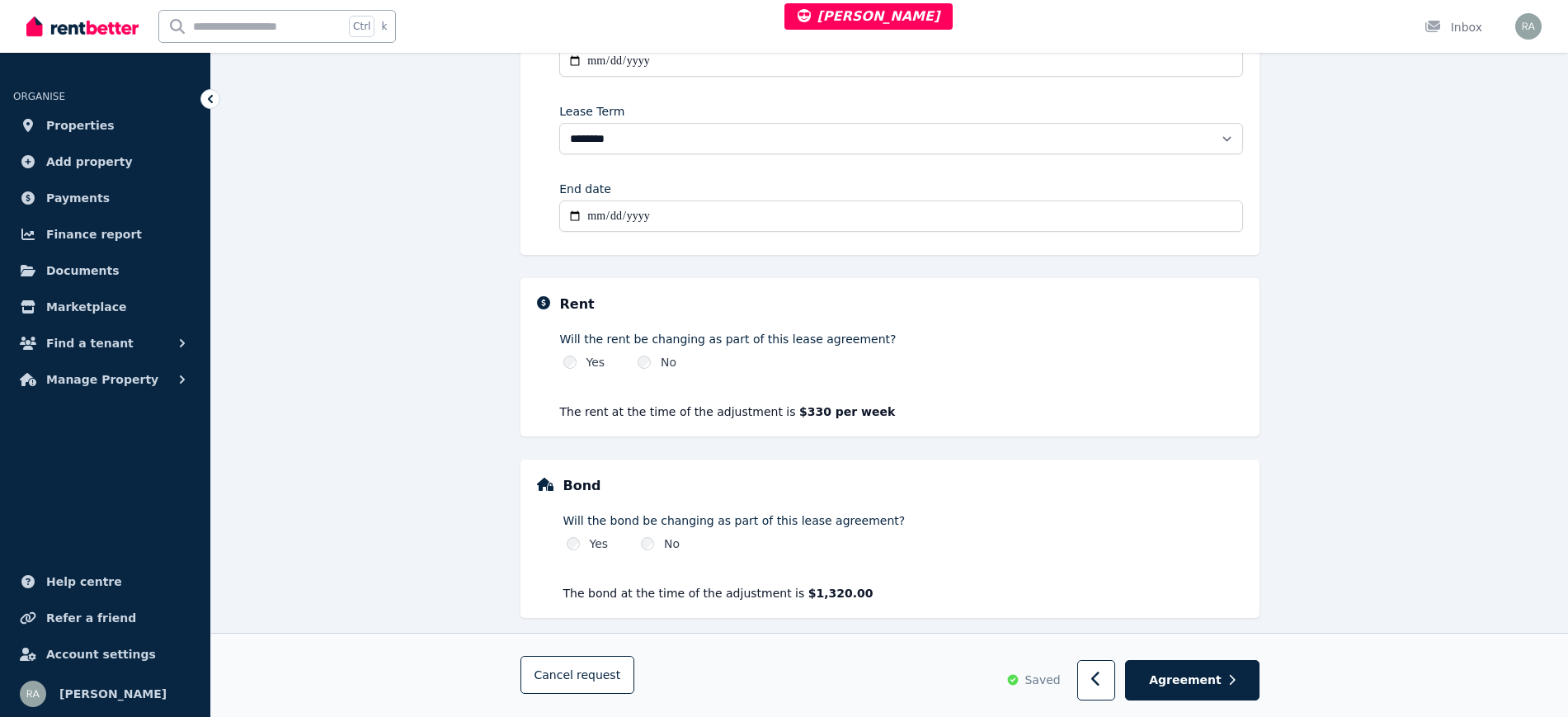
scroll to position [352, 0]
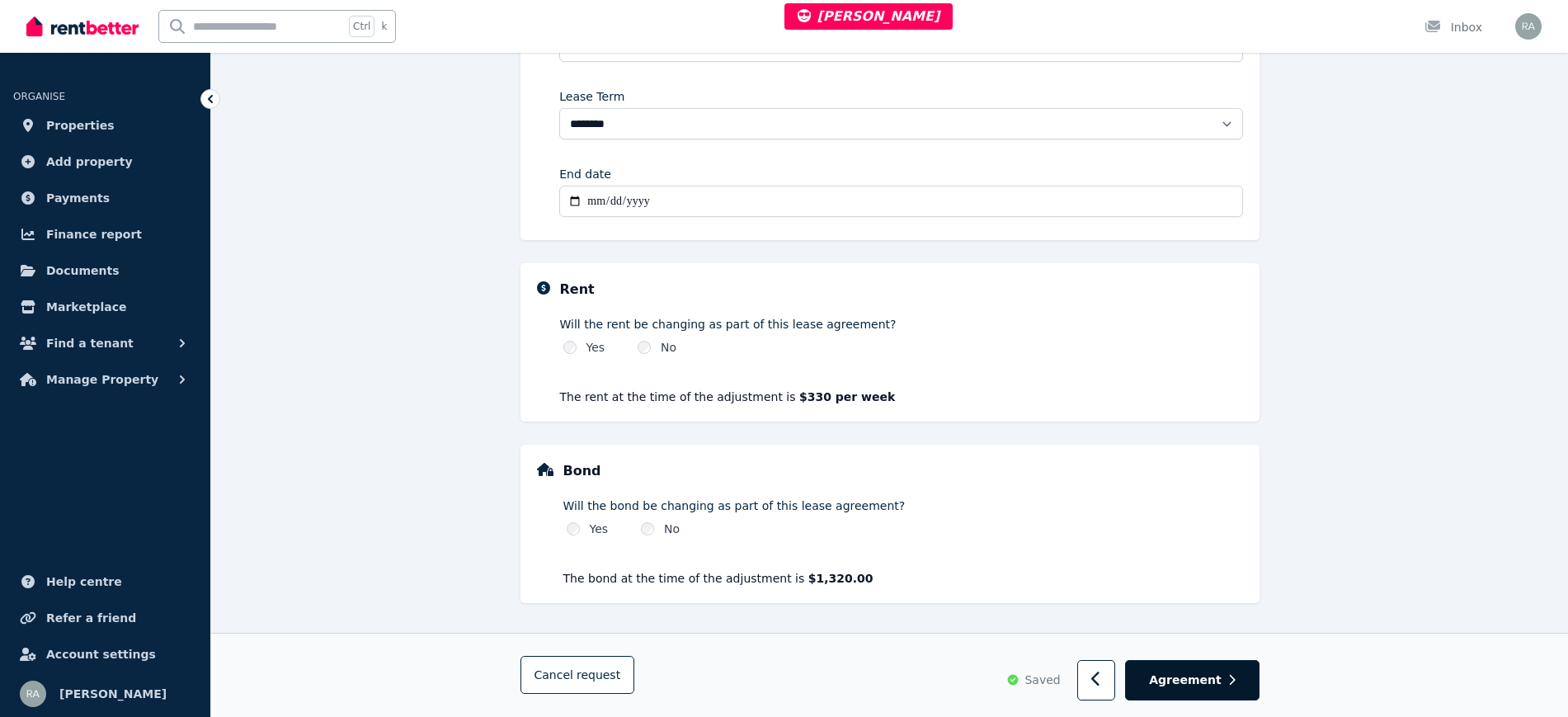
click at [1198, 681] on span "Agreement" at bounding box center [1185, 679] width 73 height 17
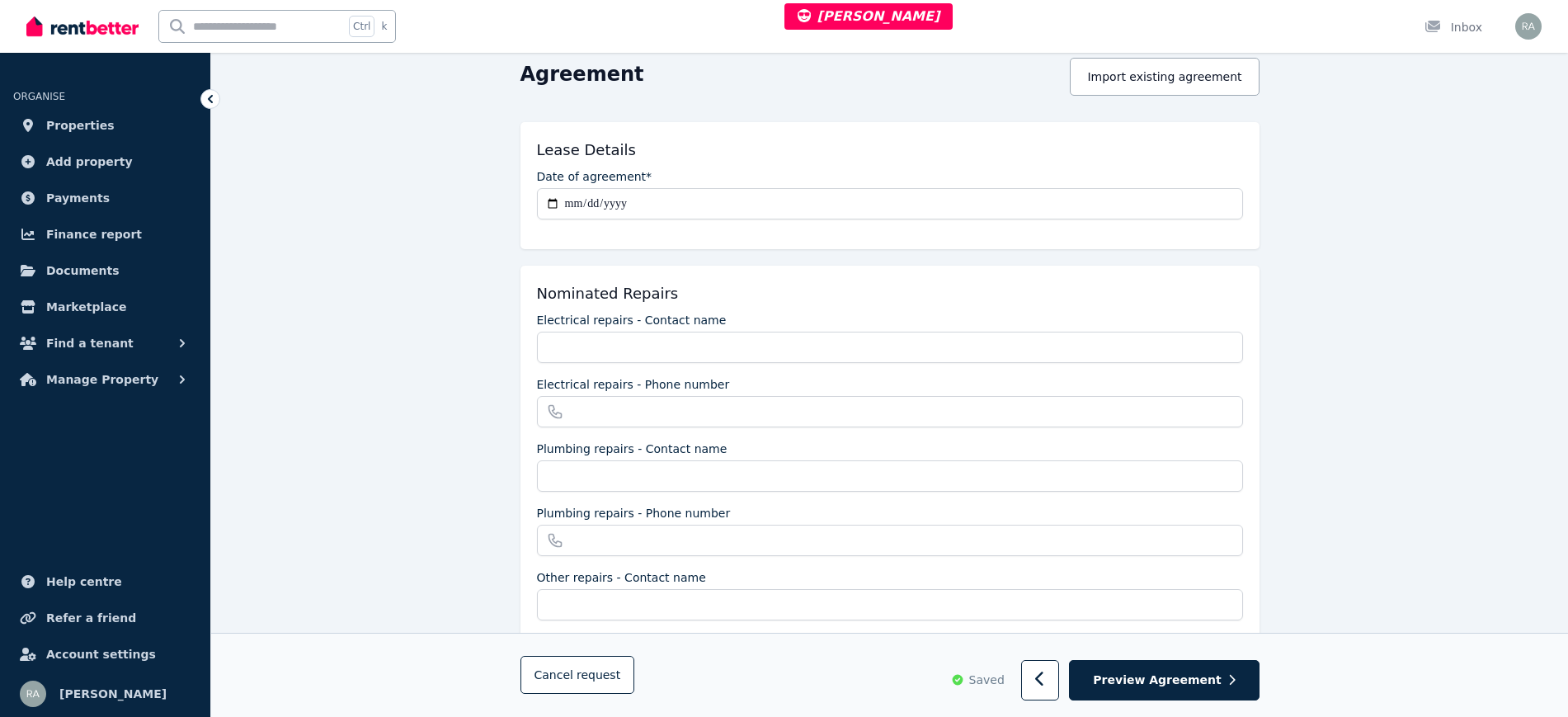
scroll to position [0, 0]
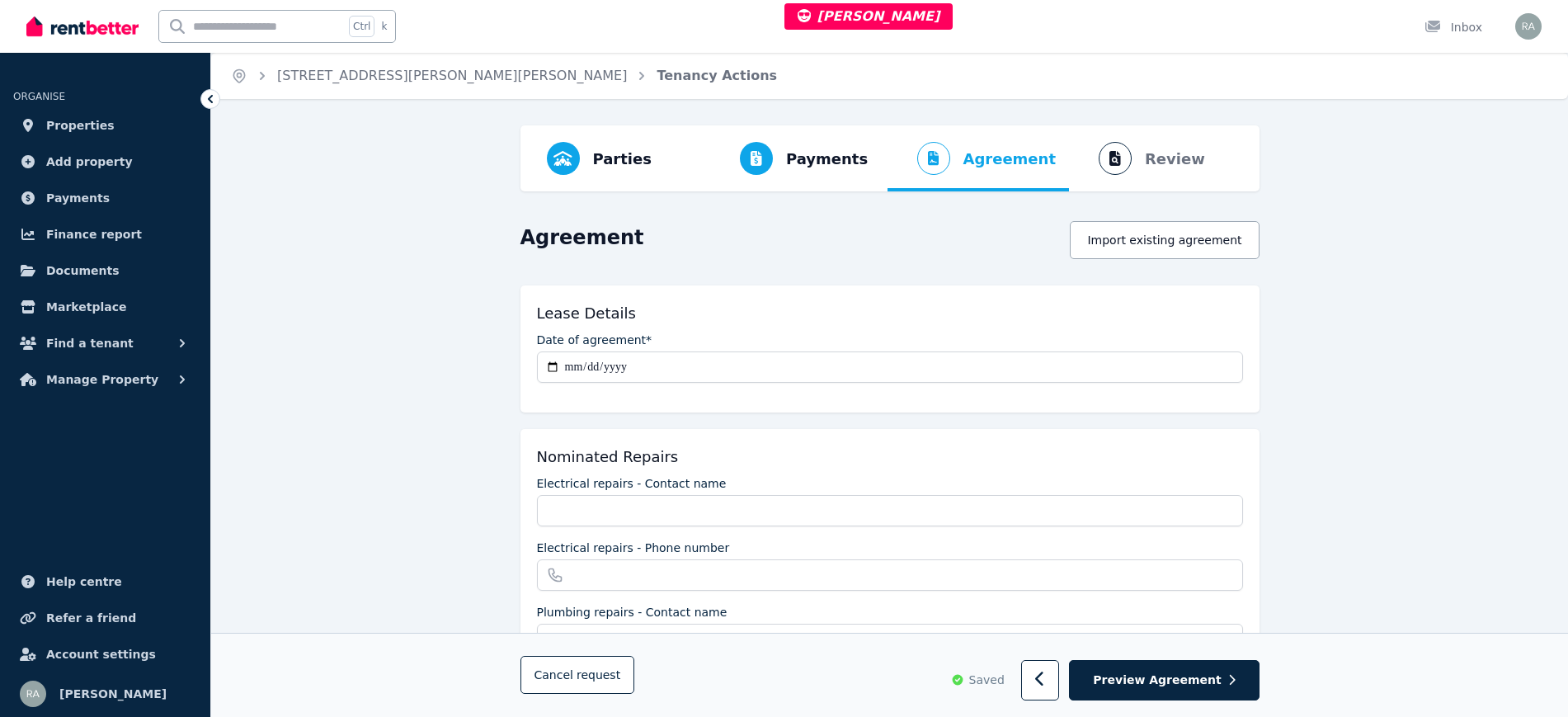
click at [664, 161] on div "Parties Rental provider and tenant details" at bounding box center [622, 158] width 177 height 66
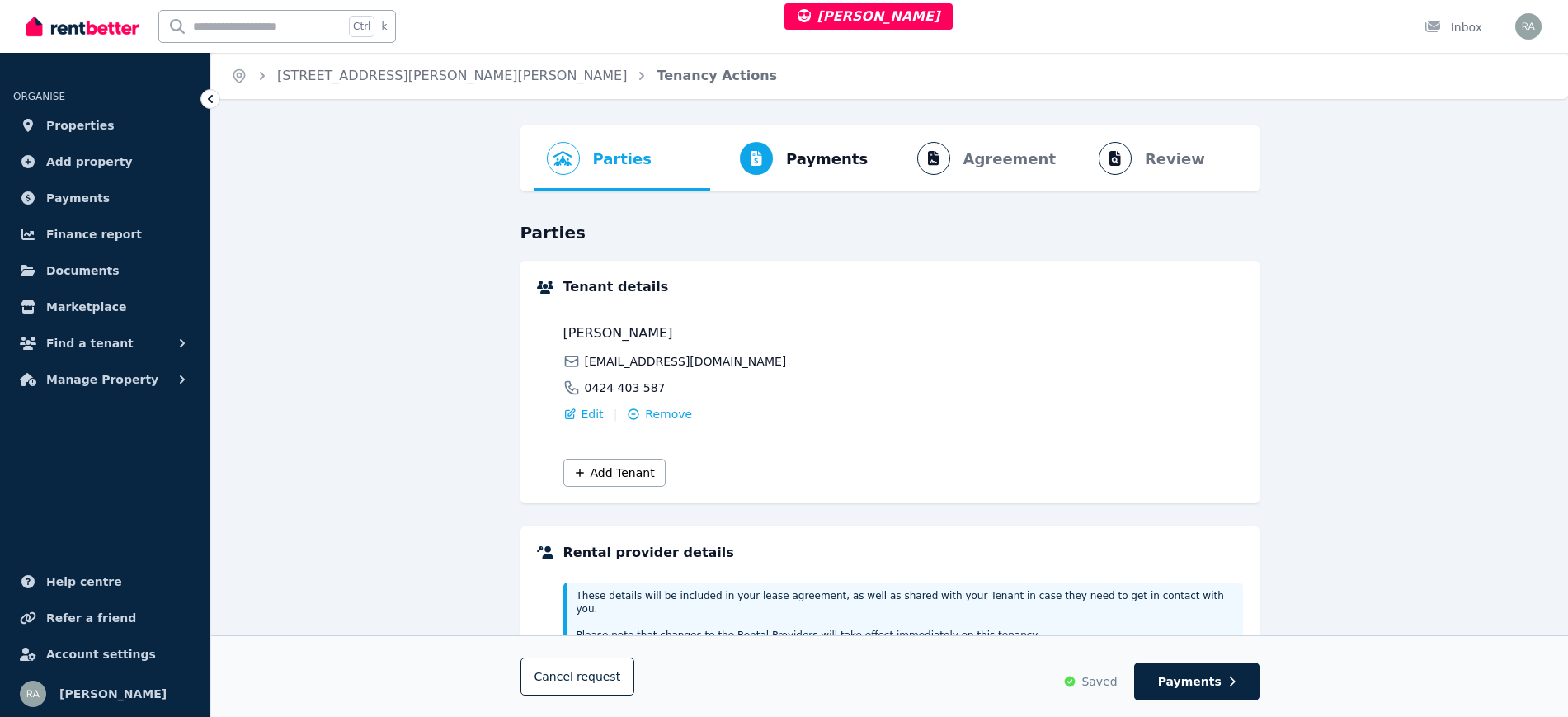
click at [641, 156] on ol "Parties Rental provider and tenant details Payments Bond and rental payments Ag…" at bounding box center [890, 158] width 713 height 66
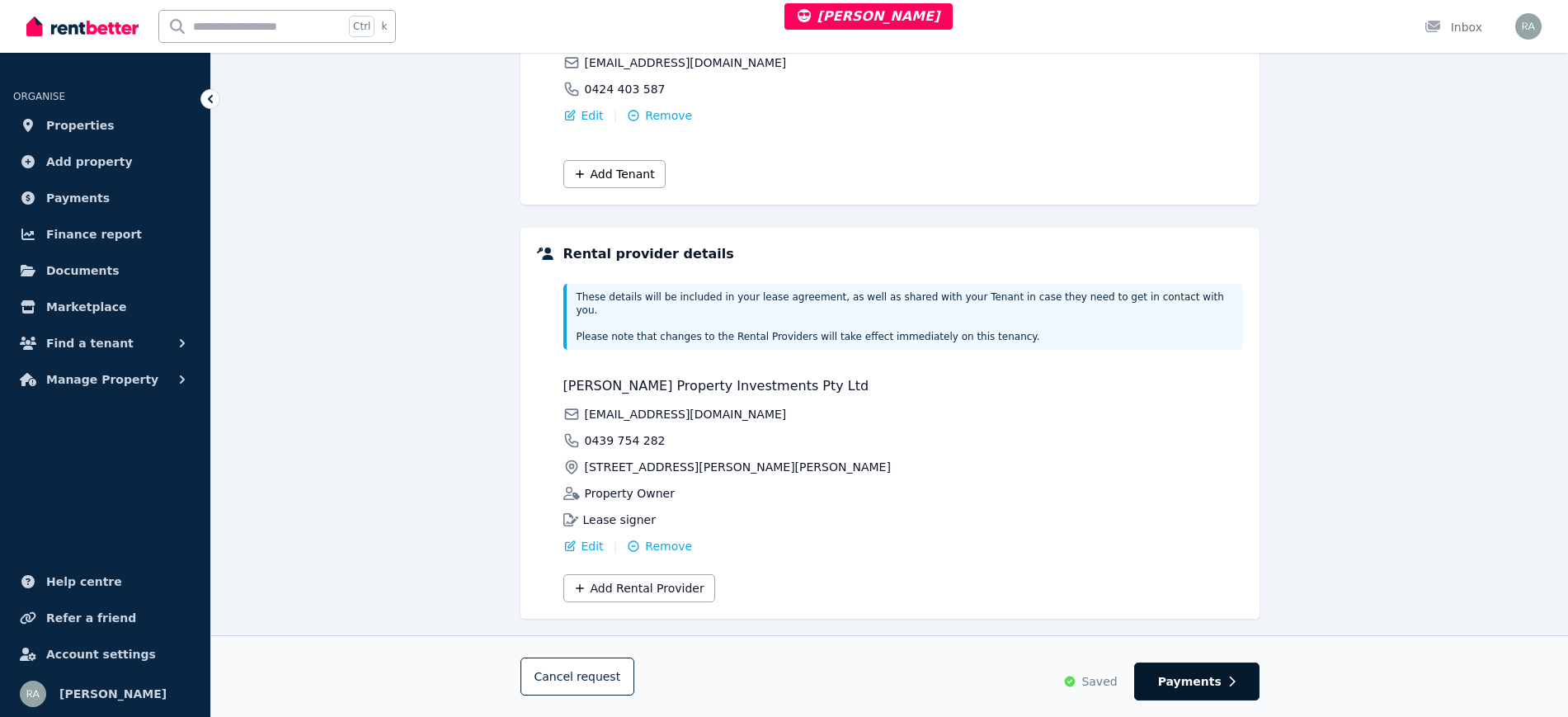
click at [1154, 691] on button "Payments" at bounding box center [1197, 681] width 125 height 38
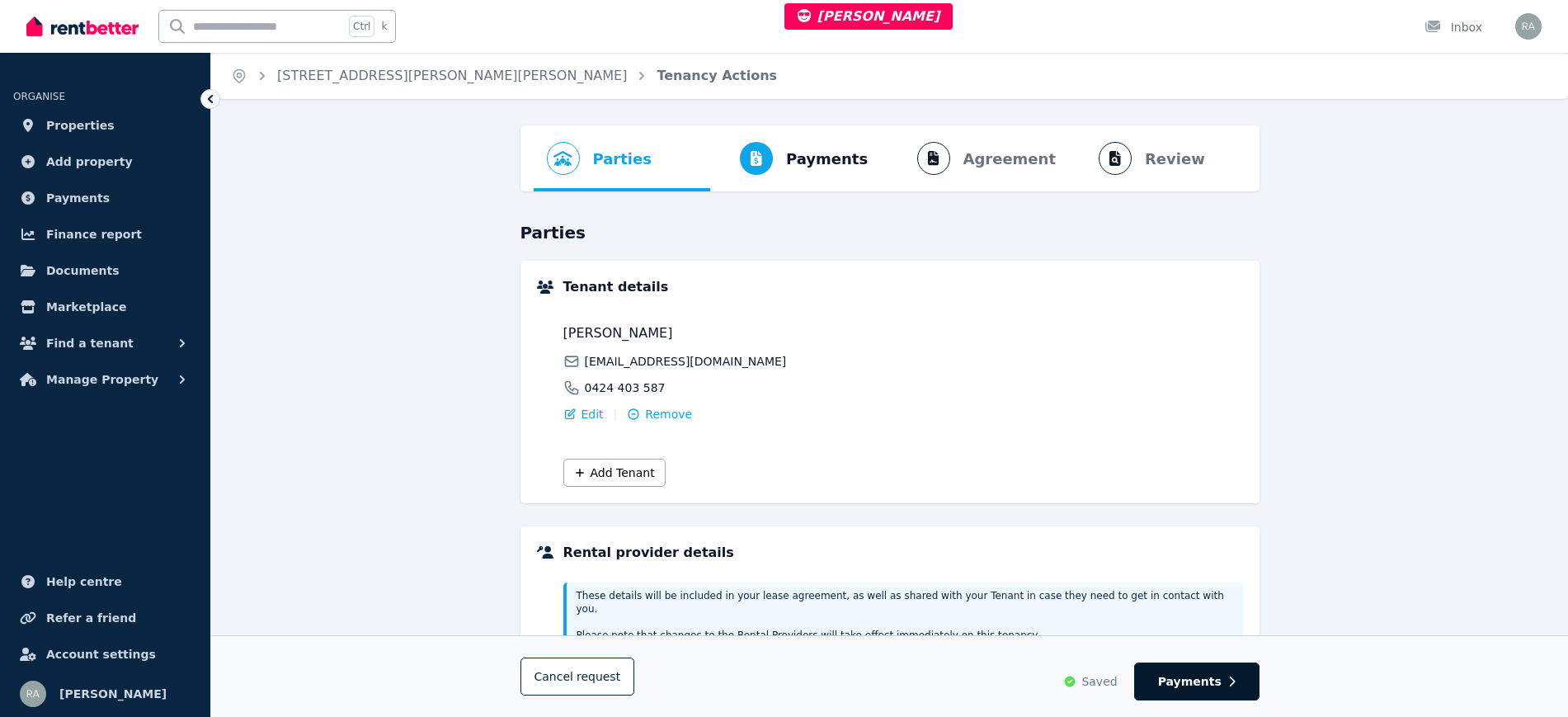
select select "**********"
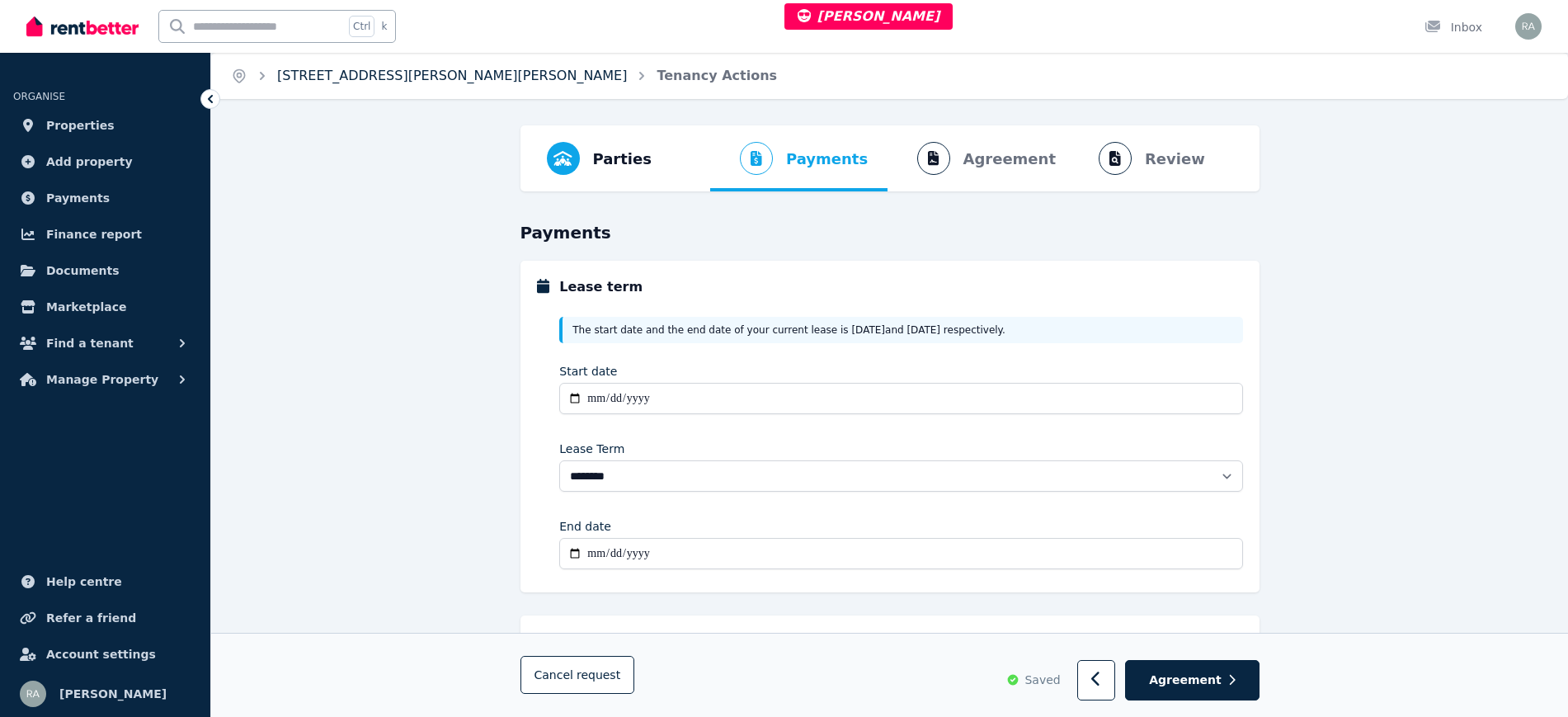
click at [371, 73] on link "[STREET_ADDRESS][PERSON_NAME][PERSON_NAME]" at bounding box center [452, 76] width 350 height 16
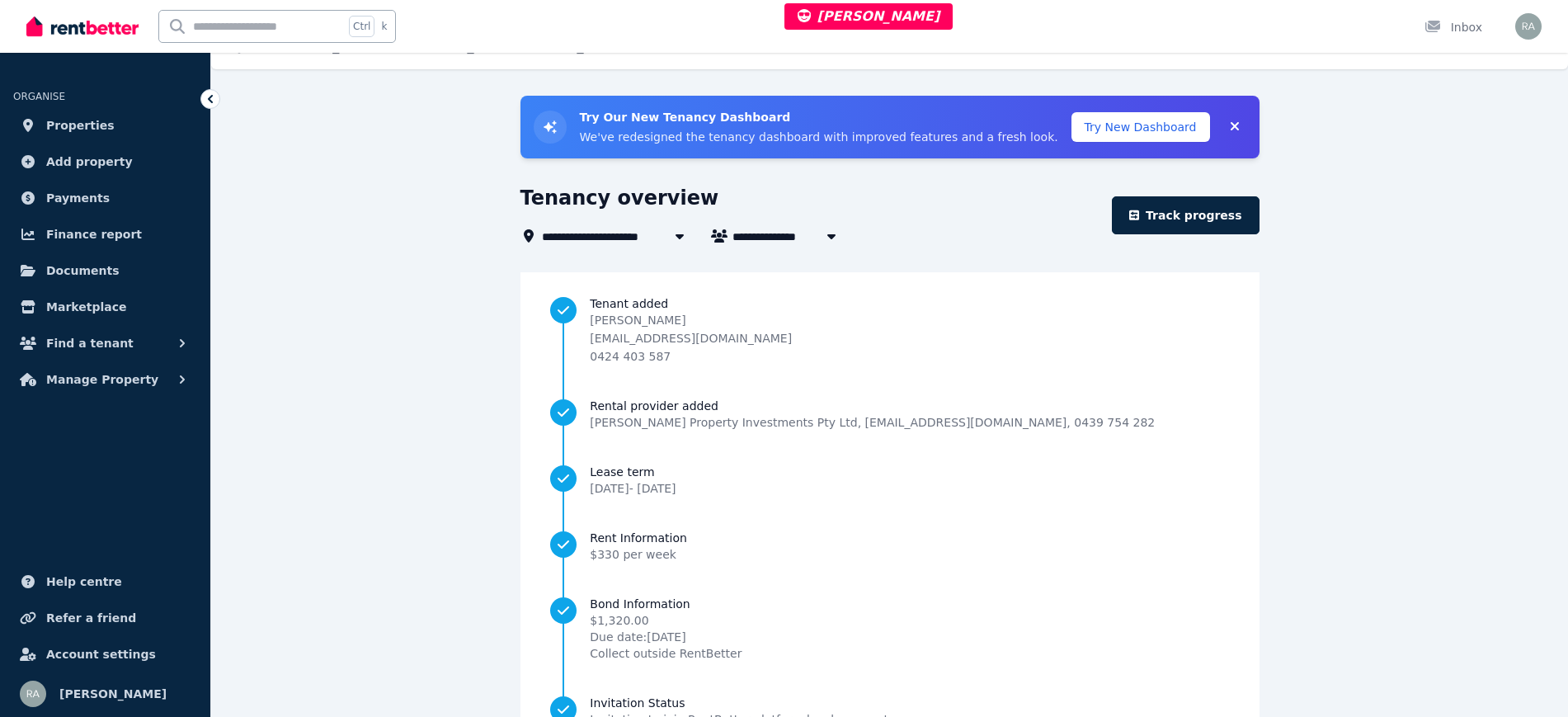
scroll to position [147, 0]
